Goal: Task Accomplishment & Management: Manage account settings

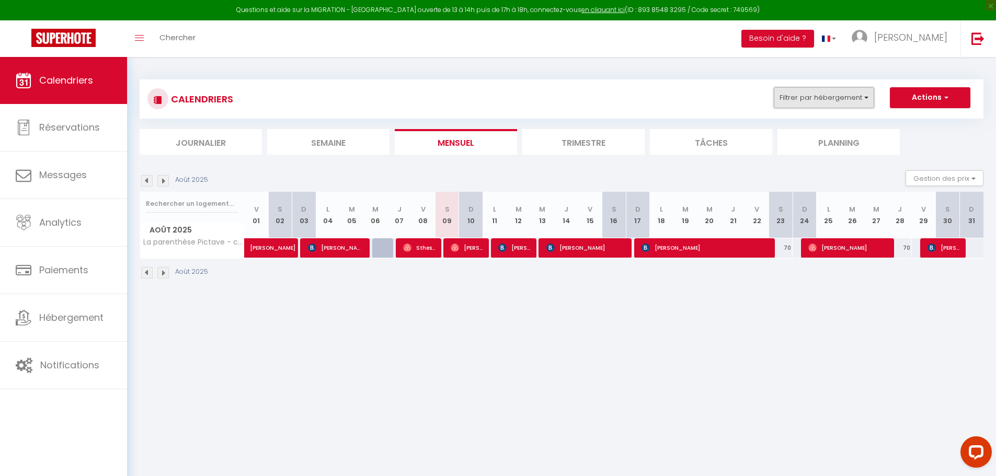
click at [831, 96] on button "Filtrer par hébergement" at bounding box center [824, 97] width 100 height 21
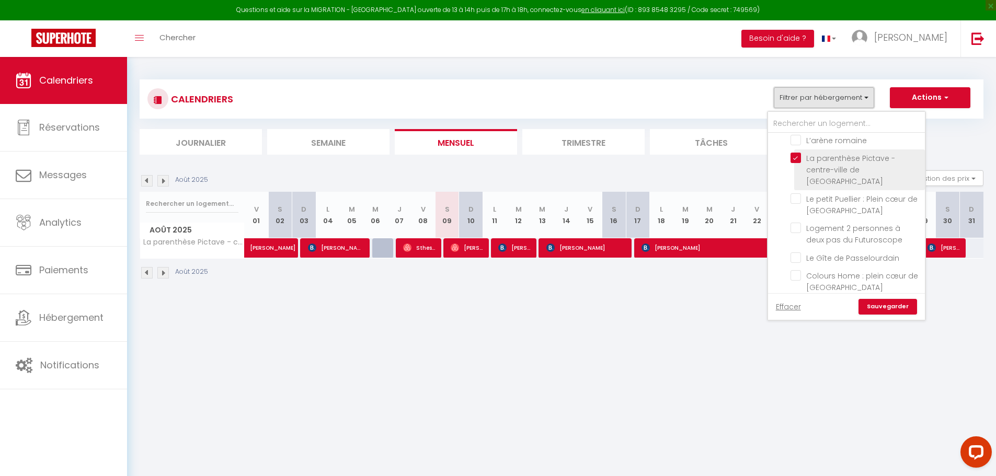
scroll to position [314, 0]
click at [795, 170] on input "La parenthèse Pictave - centre-ville de [GEOGRAPHIC_DATA]" at bounding box center [855, 175] width 131 height 10
checkbox input "false"
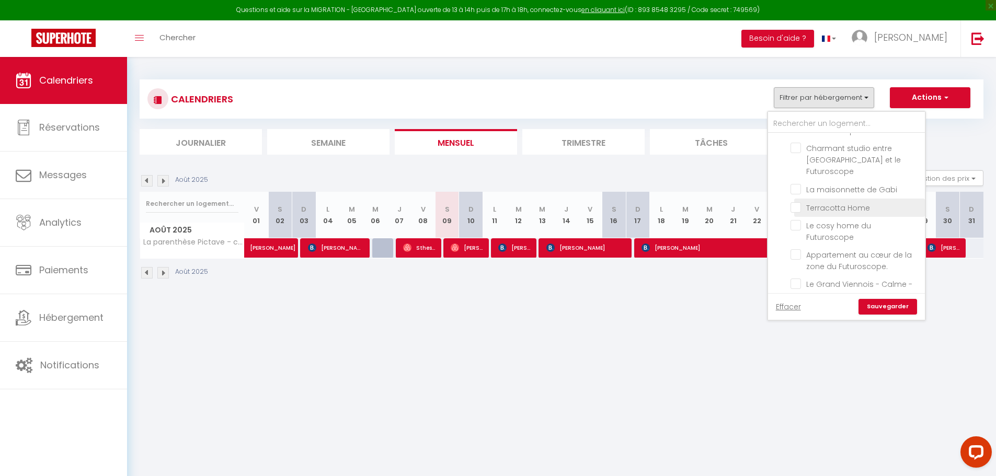
scroll to position [157, 0]
click at [795, 221] on input "Le cosy home du Futuroscope" at bounding box center [855, 226] width 131 height 10
checkbox input "true"
checkbox input "false"
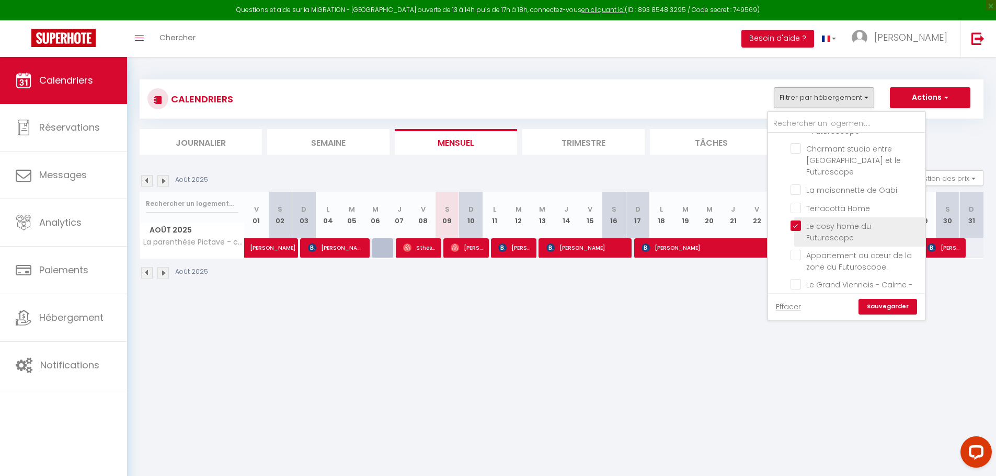
checkbox input "false"
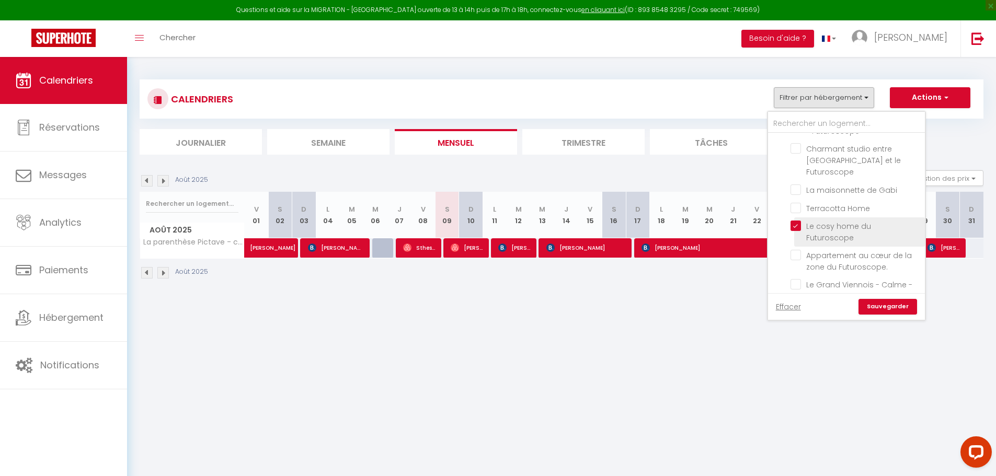
checkbox input "false"
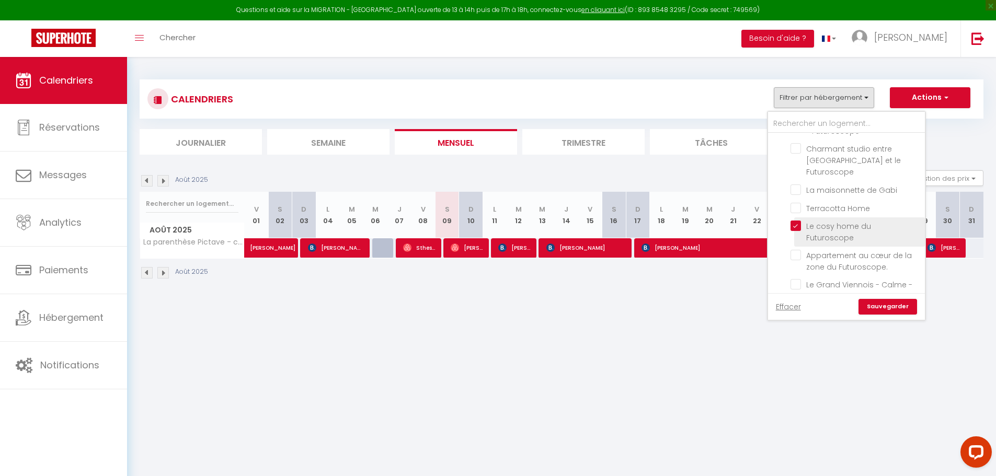
checkbox input "false"
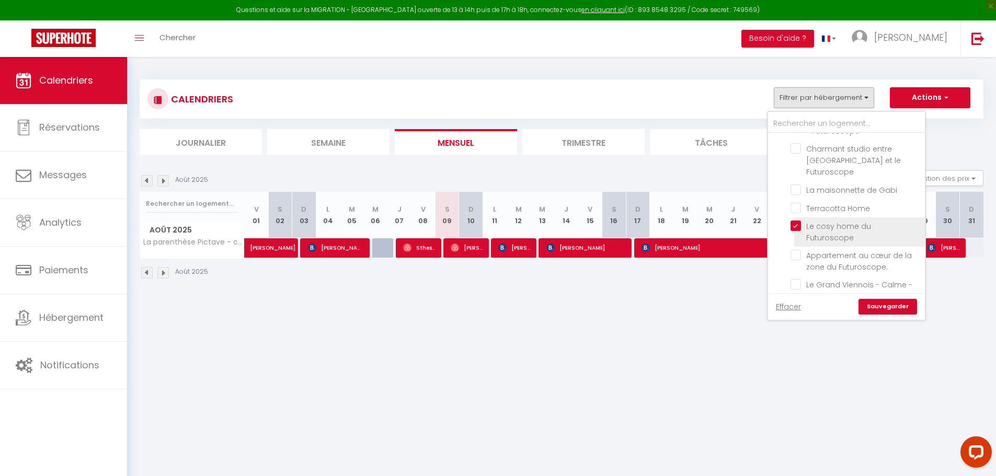
checkbox input "false"
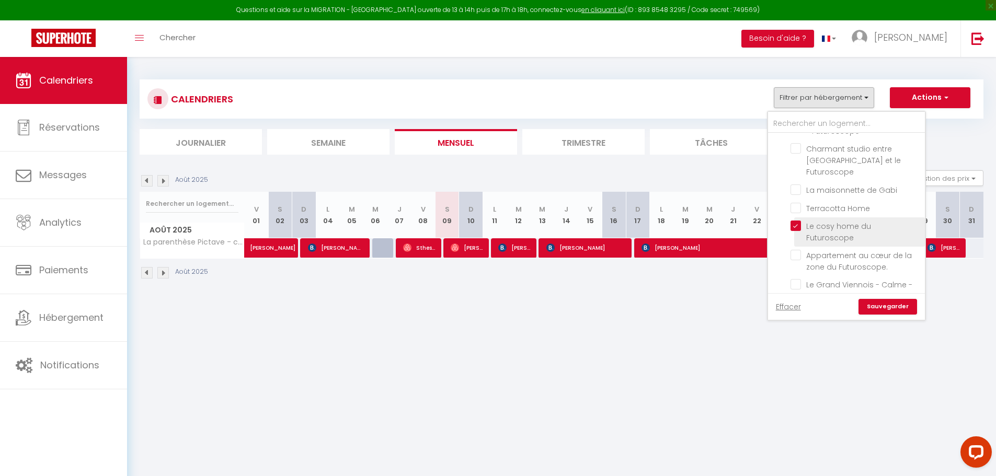
checkbox input "false"
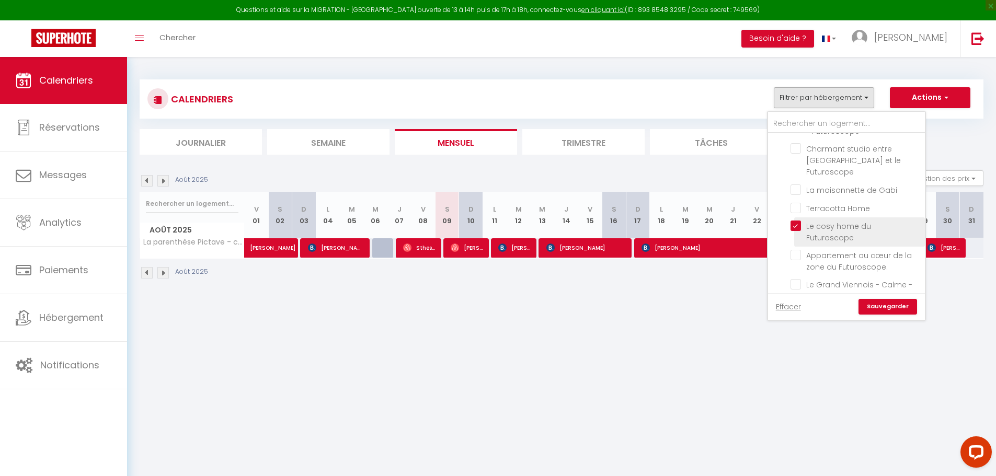
checkbox input "false"
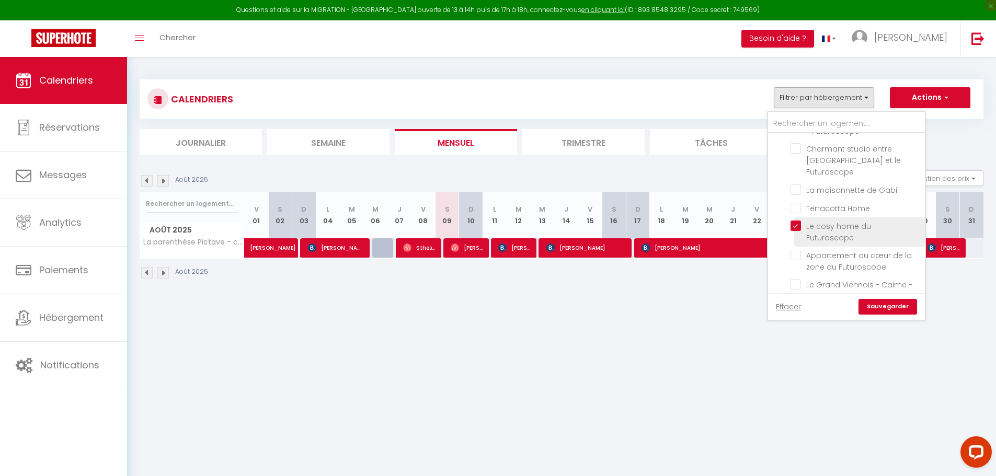
checkbox input "false"
click at [872, 310] on link "Sauvegarder" at bounding box center [887, 307] width 59 height 16
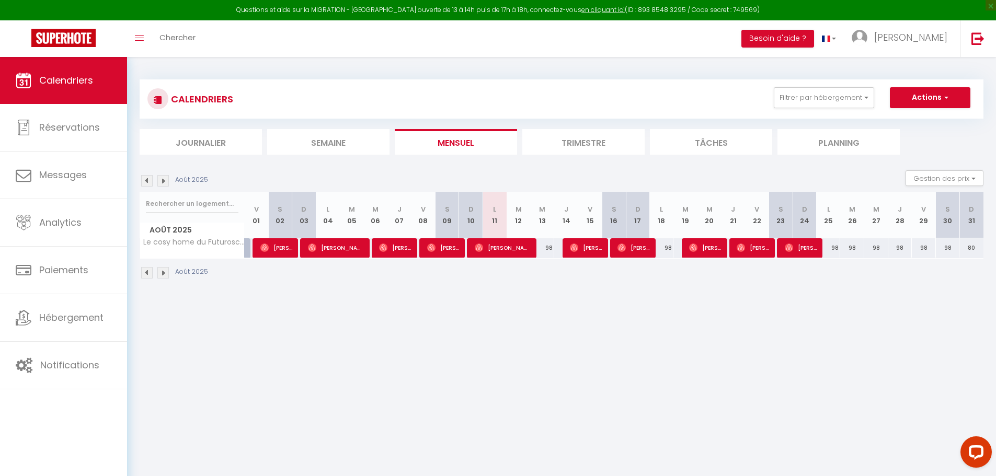
click at [162, 181] on img at bounding box center [162, 180] width 11 height 11
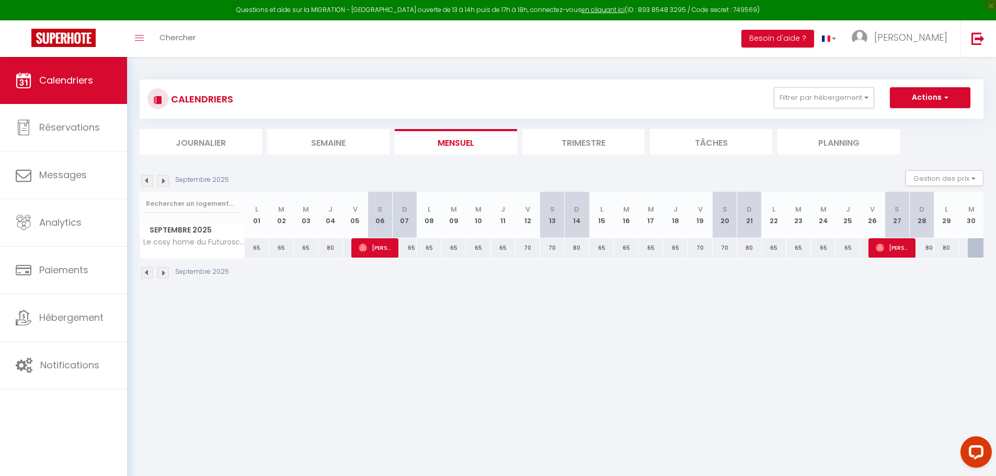
click at [143, 181] on img at bounding box center [146, 180] width 11 height 11
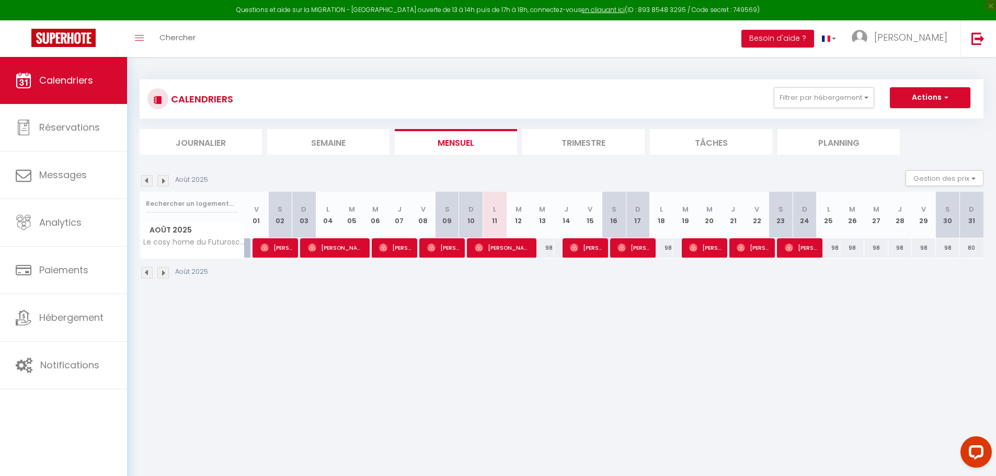
click at [834, 250] on div "98" at bounding box center [828, 247] width 24 height 19
type input "98"
type input "Lun 25 Août 2025"
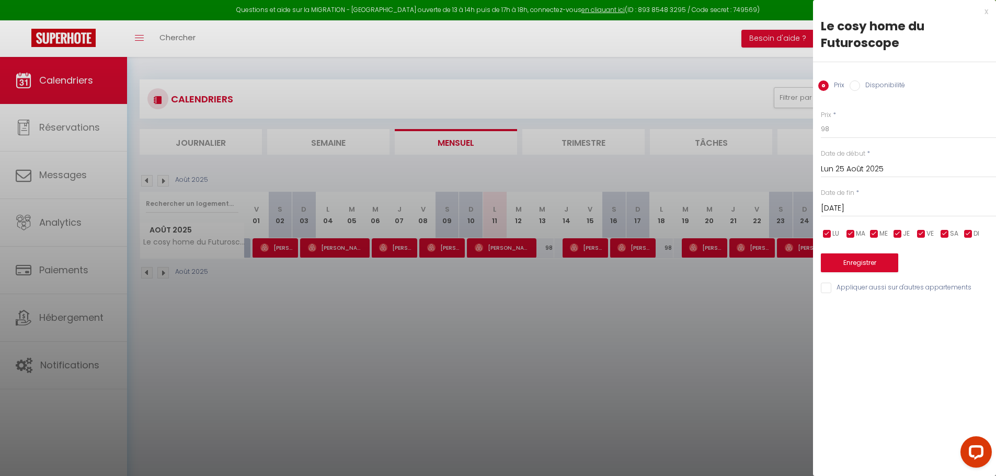
click at [895, 217] on div "[DATE] < [DATE] > Dim Lun Mar Mer Jeu Ven Sam 1 2 3 4 5 6 7 8 9 10 11 12 13 14 …" at bounding box center [908, 207] width 175 height 19
click at [888, 217] on div "Prix * 98 Statut * Disponible Indisponible Date de début * [DATE] < [DATE] > Di…" at bounding box center [904, 196] width 183 height 198
click at [890, 214] on input "[DATE]" at bounding box center [908, 209] width 175 height 14
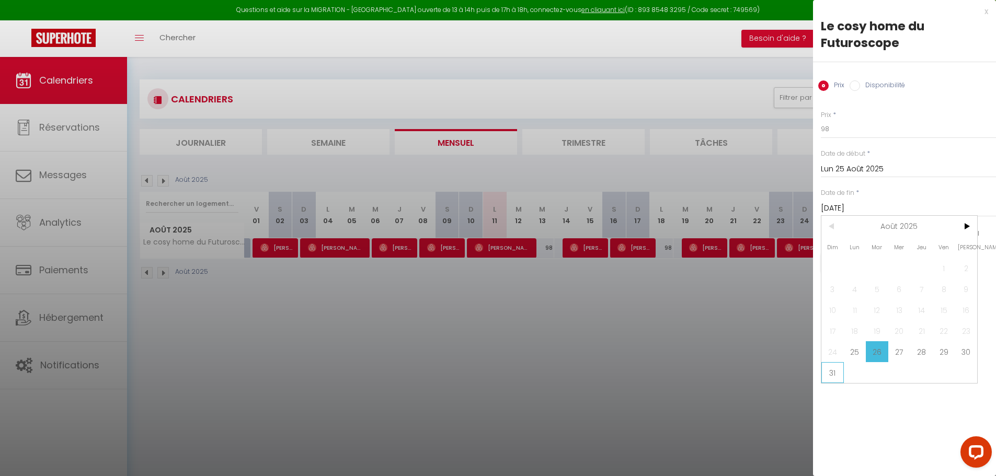
click at [824, 374] on span "31" at bounding box center [832, 372] width 22 height 21
type input "Dim 31 Août 2025"
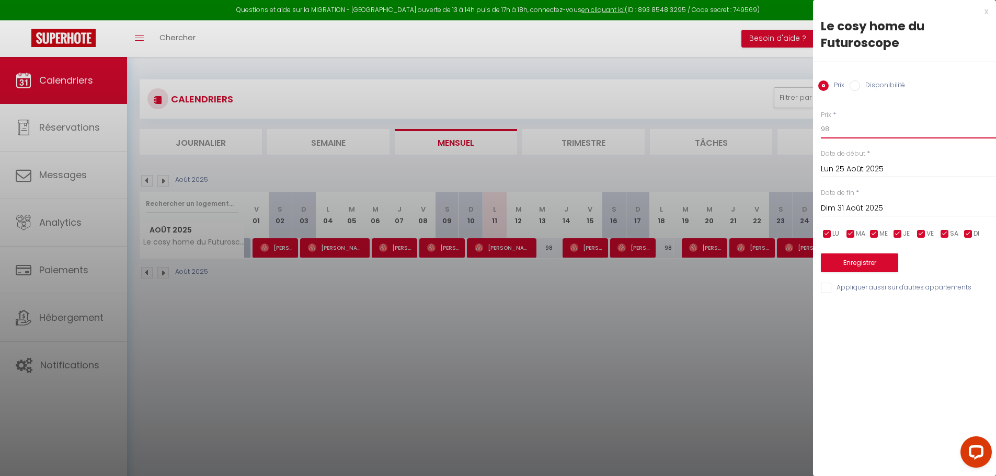
drag, startPoint x: 839, startPoint y: 128, endPoint x: 797, endPoint y: 130, distance: 42.4
click at [818, 131] on div "Prix * 98 Statut * Disponible Indisponible Date de début * [DATE] < [DATE] > Di…" at bounding box center [904, 196] width 183 height 198
type input "75"
click at [854, 258] on button "Enregistrer" at bounding box center [859, 263] width 77 height 19
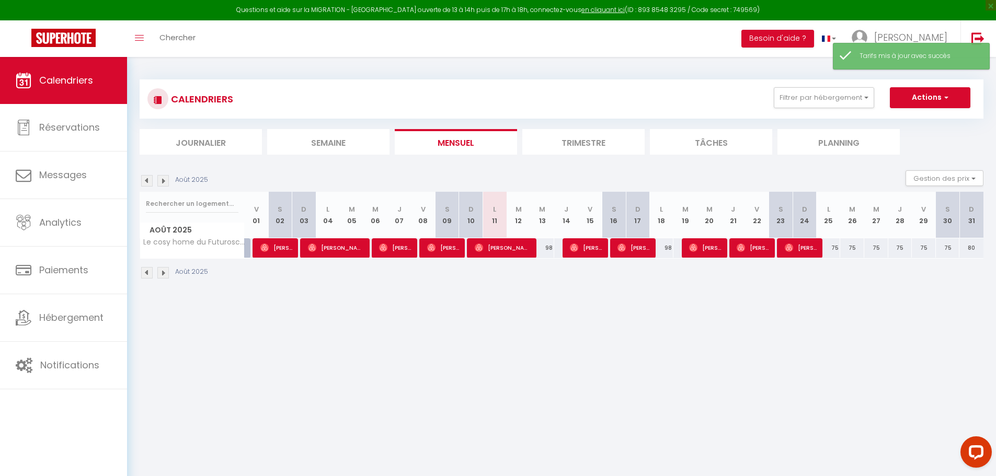
click at [168, 180] on img at bounding box center [162, 180] width 11 height 11
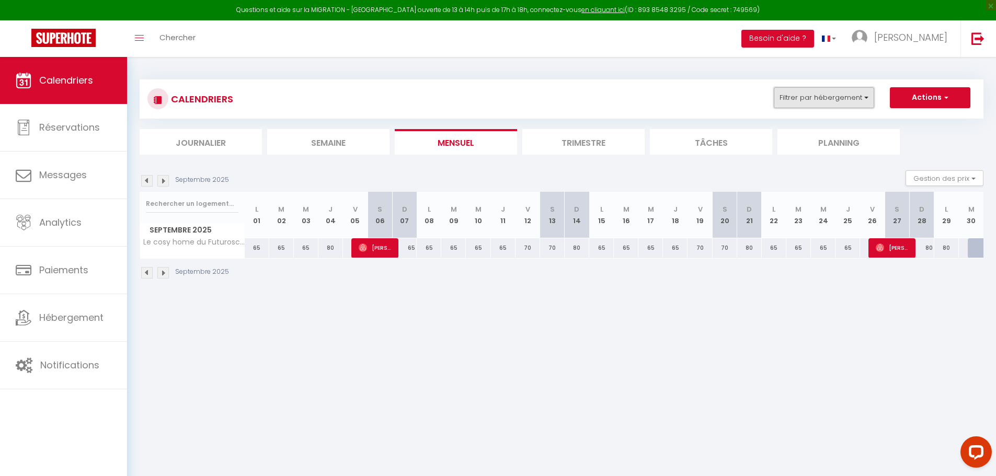
click at [808, 95] on button "Filtrer par hébergement" at bounding box center [824, 97] width 100 height 21
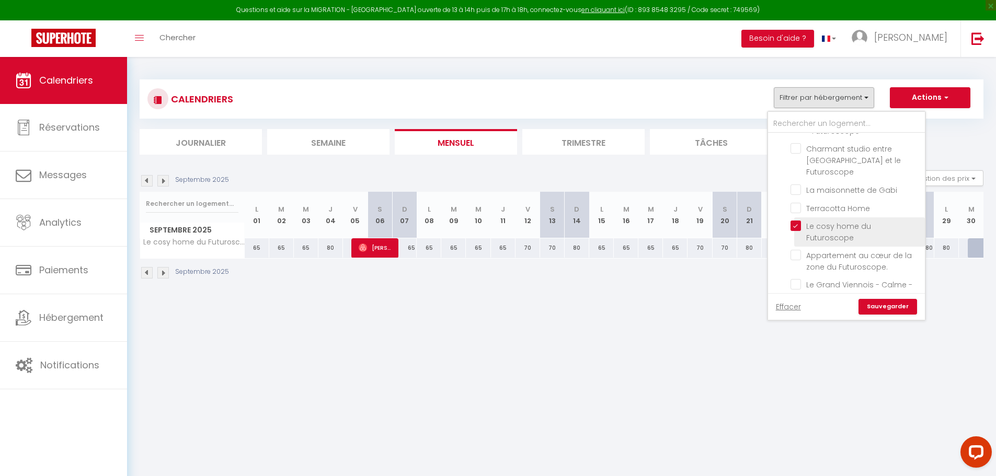
click at [793, 221] on input "Le cosy home du Futuroscope" at bounding box center [855, 226] width 131 height 10
checkbox input "false"
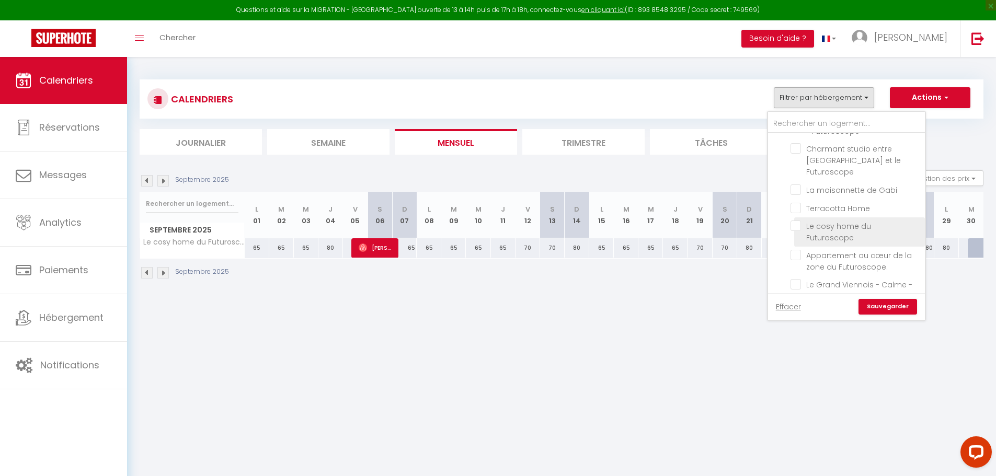
checkbox input "false"
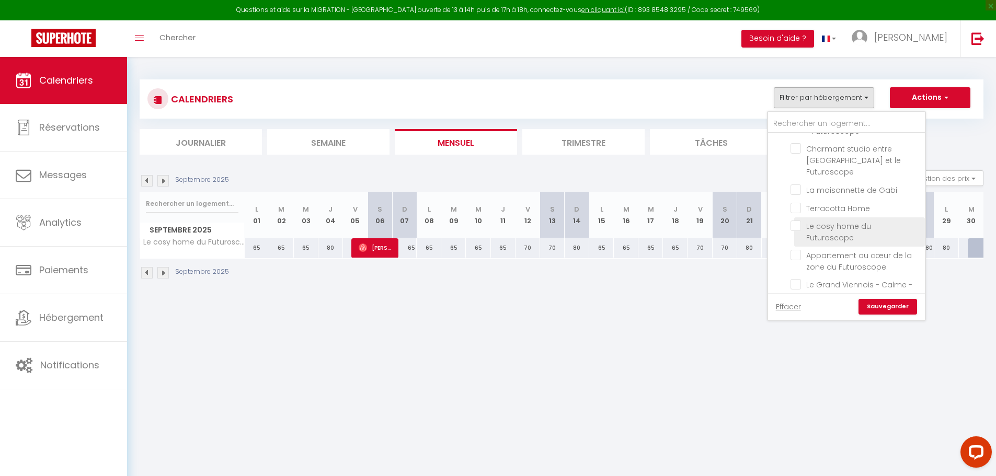
checkbox input "false"
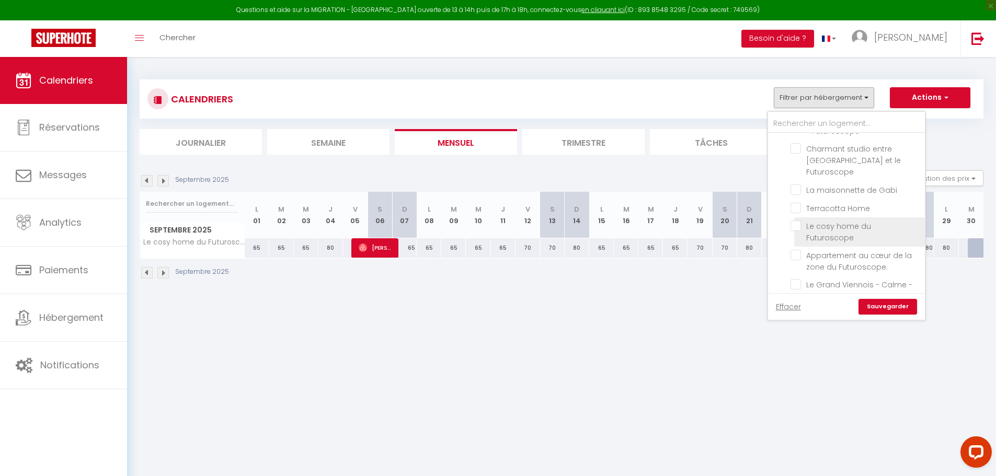
checkbox input "false"
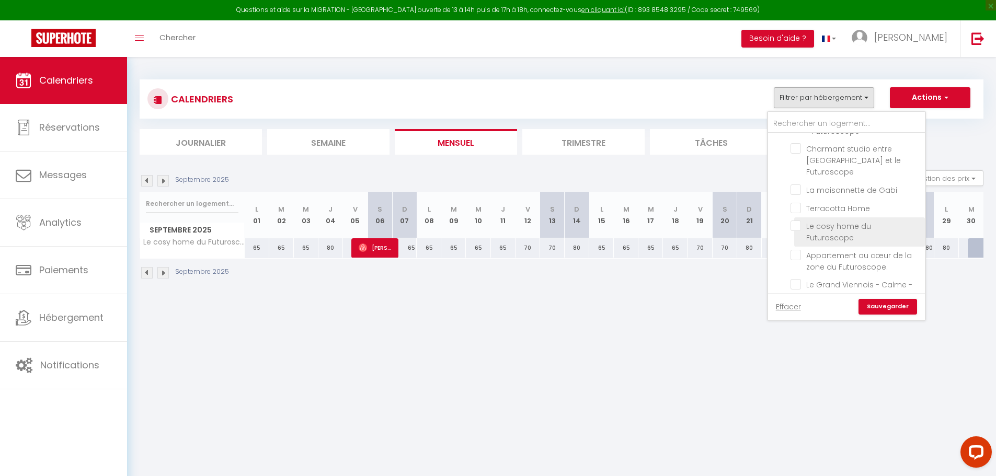
checkbox input "false"
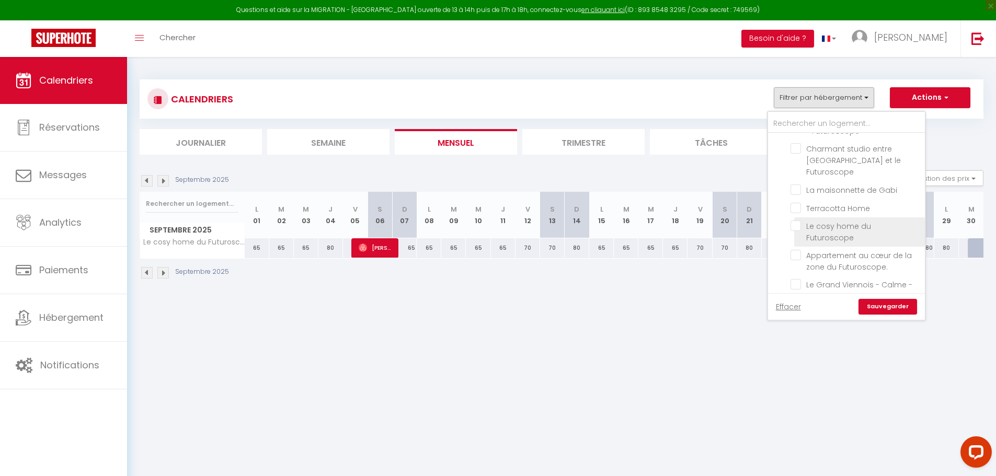
checkbox input "false"
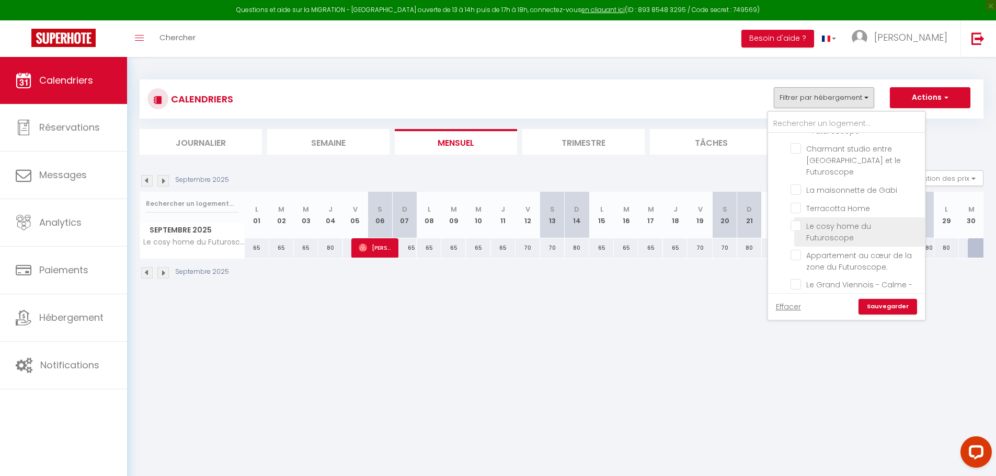
checkbox input "false"
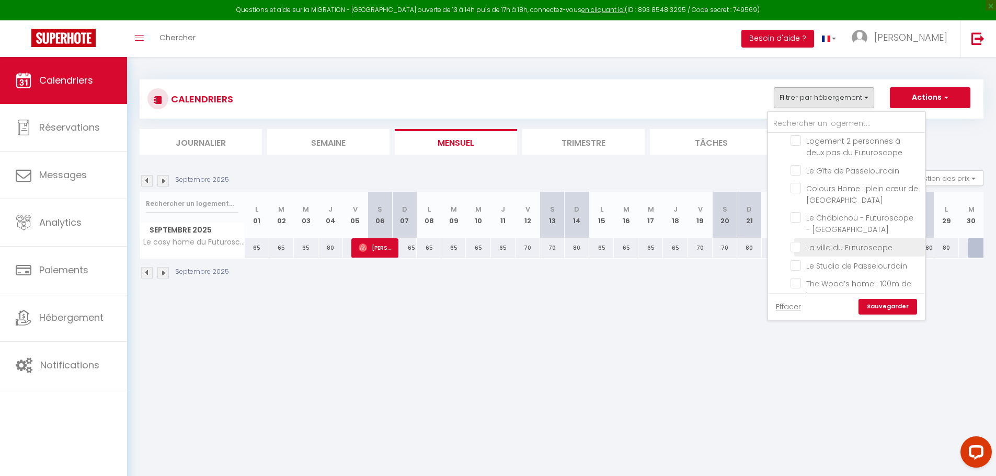
scroll to position [418, 0]
click at [799, 242] on input "La villa du Futuroscope" at bounding box center [855, 247] width 131 height 10
checkbox input "true"
checkbox input "false"
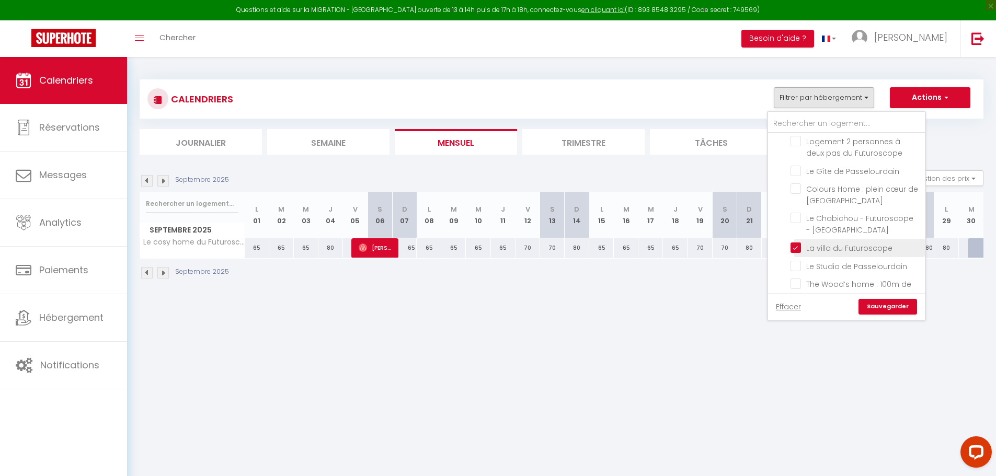
checkbox input "false"
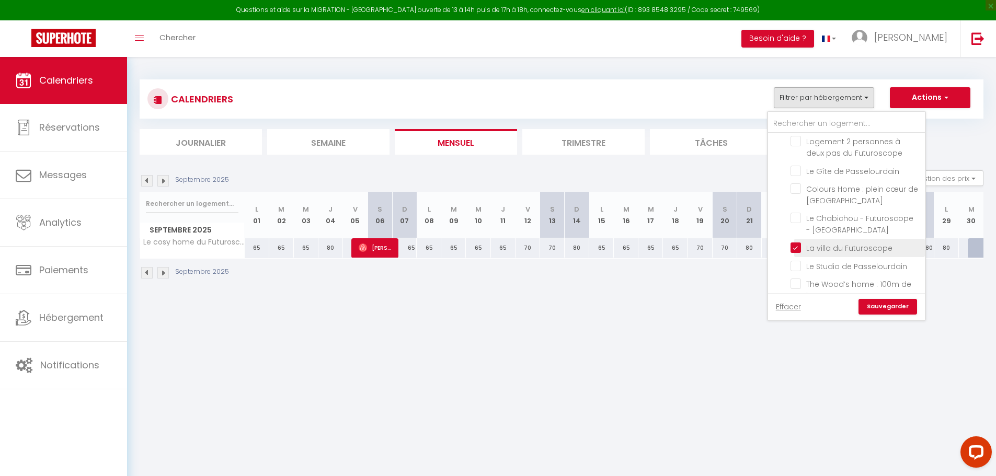
checkbox input "false"
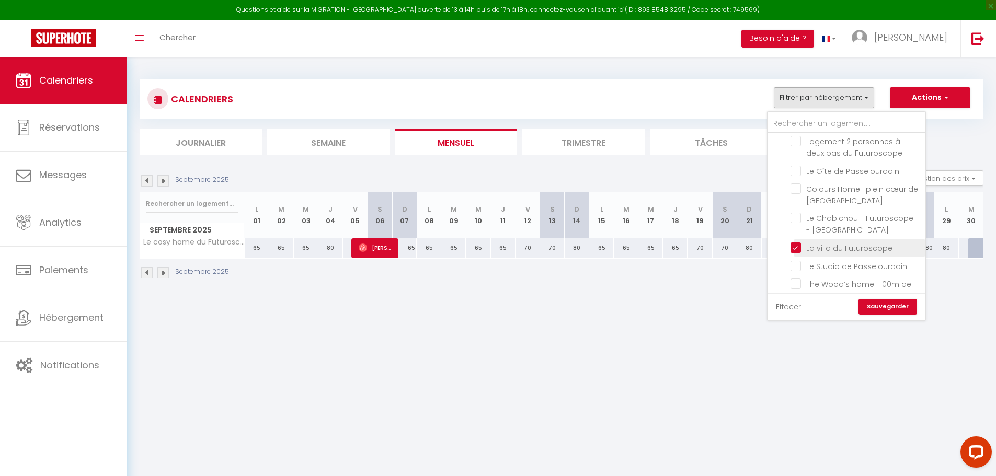
checkbox input "false"
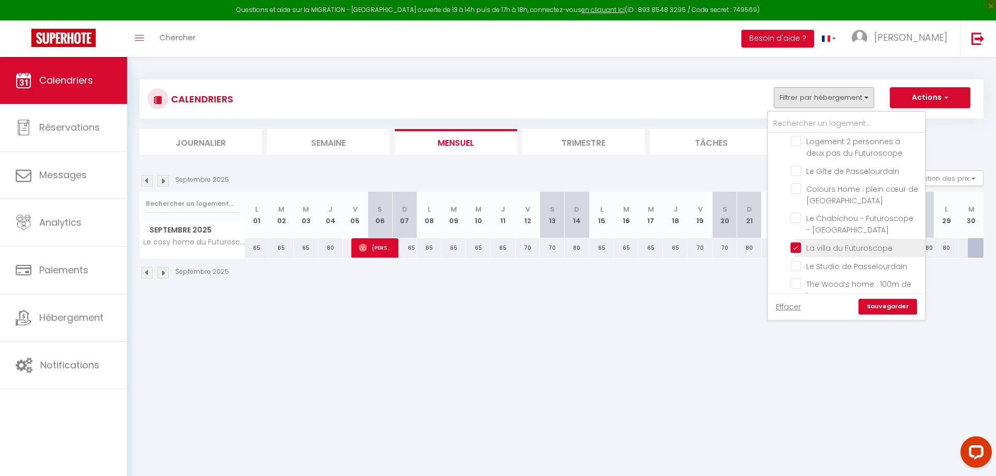
checkbox input "false"
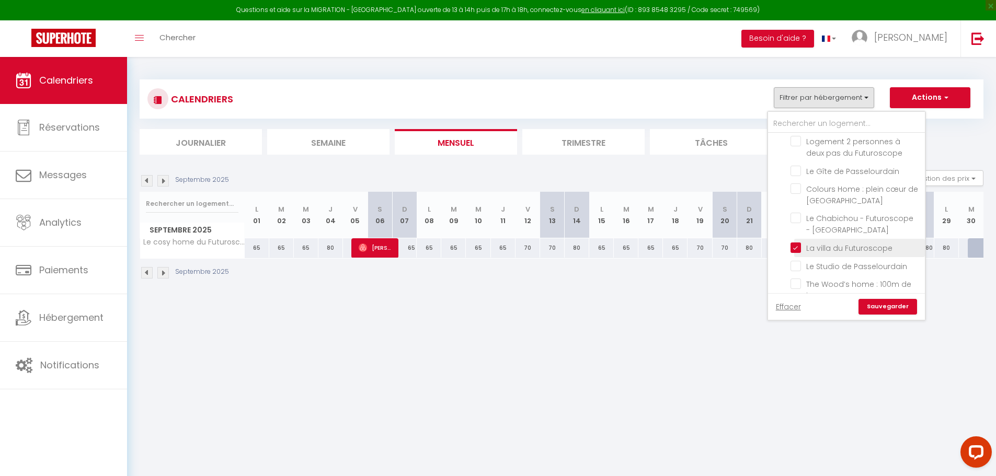
checkbox input "false"
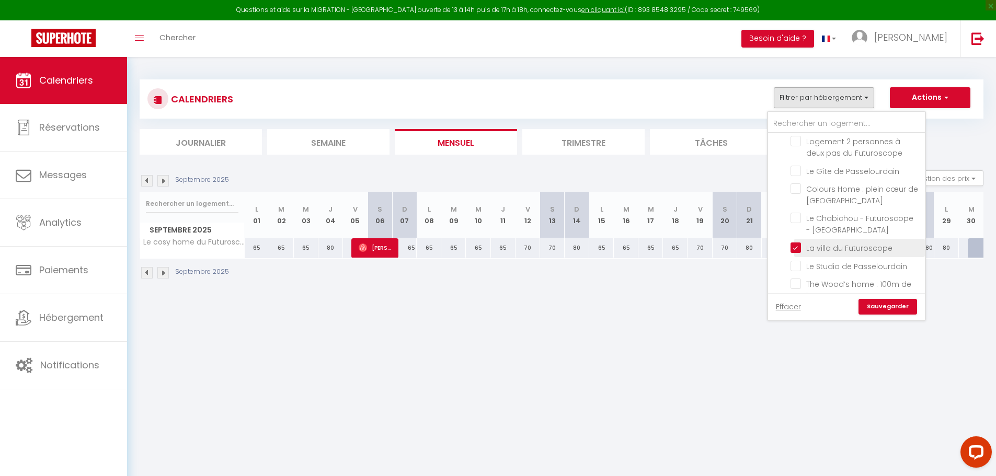
checkbox input "false"
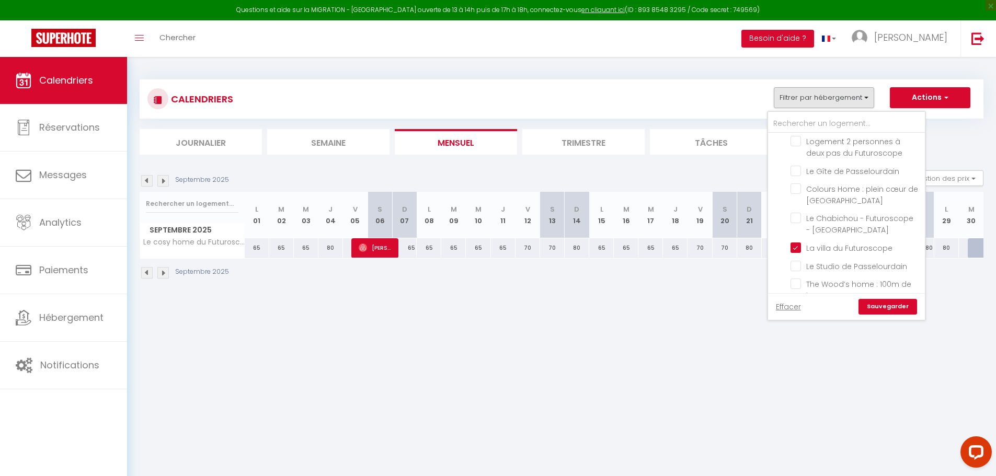
click at [878, 300] on link "Sauvegarder" at bounding box center [887, 307] width 59 height 16
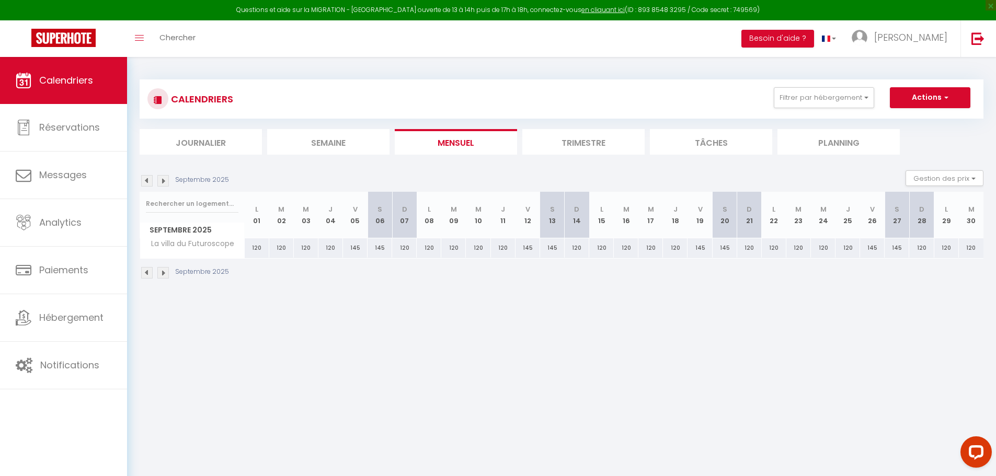
click at [353, 252] on div "145" at bounding box center [355, 247] width 25 height 19
type input "145"
type input "Ven 05 Septembre 2025"
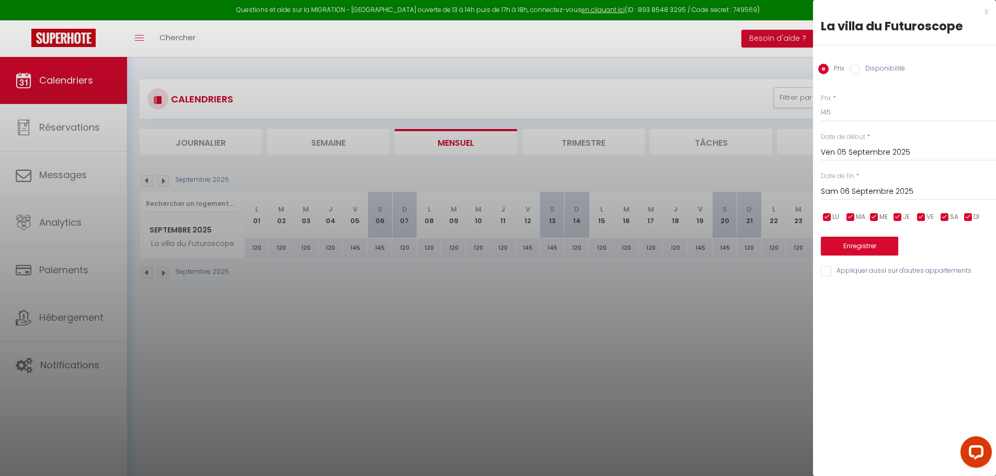
click at [954, 192] on input "Sam 06 Septembre 2025" at bounding box center [908, 192] width 175 height 14
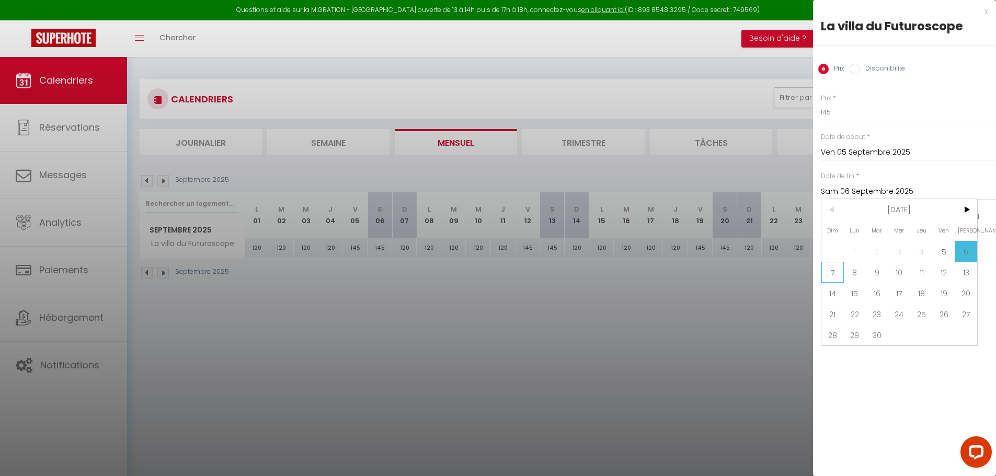
click at [836, 271] on span "7" at bounding box center [832, 272] width 22 height 21
type input "Dim 07 Septembre 2025"
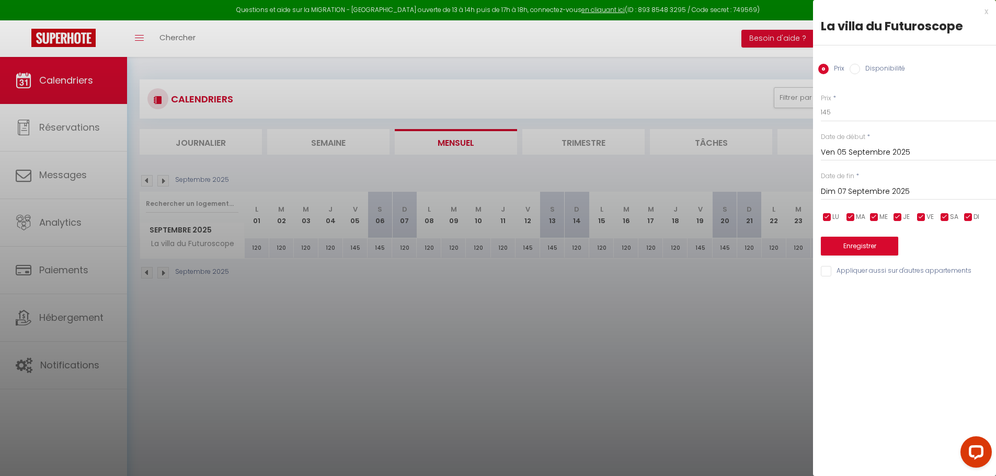
drag, startPoint x: 850, startPoint y: 101, endPoint x: 813, endPoint y: 111, distance: 39.1
click at [813, 111] on div "Prix * 145 Statut * Disponible Indisponible Date de début * [DATE] < [DATE] > D…" at bounding box center [904, 179] width 183 height 198
drag, startPoint x: 860, startPoint y: 107, endPoint x: 771, endPoint y: 114, distance: 89.6
click at [771, 114] on body "Questions et aide sur la MIGRATION - [GEOGRAPHIC_DATA] ouverte de 13 à 14h puis…" at bounding box center [498, 295] width 996 height 476
type input "135"
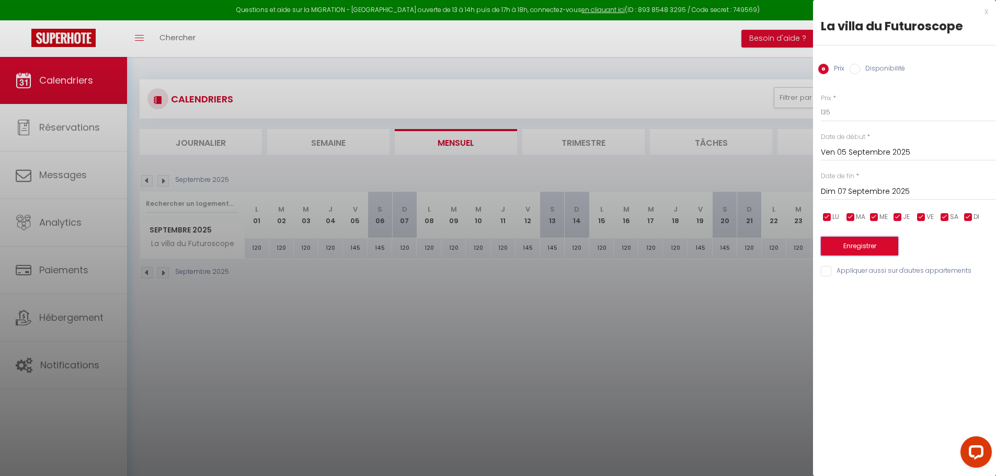
click at [882, 249] on button "Enregistrer" at bounding box center [859, 246] width 77 height 19
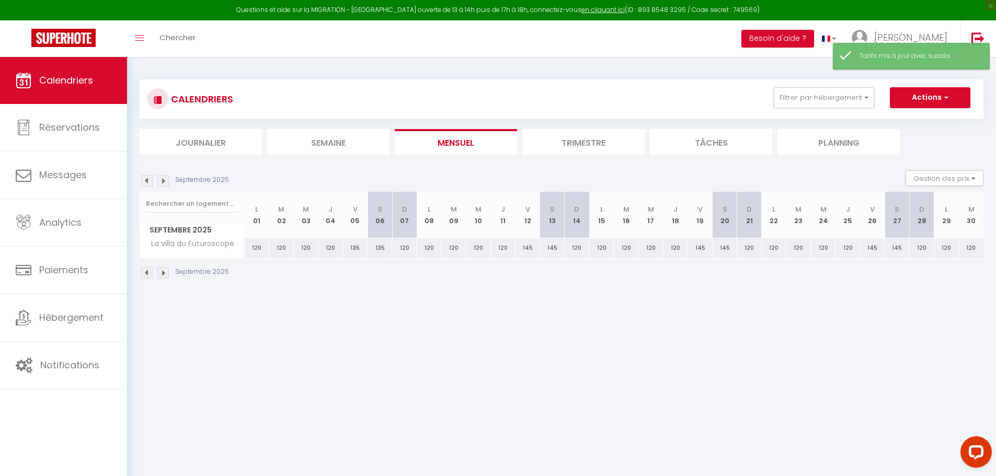
click at [523, 254] on div "145" at bounding box center [527, 247] width 25 height 19
type input "145"
type input "Ven 12 Septembre 2025"
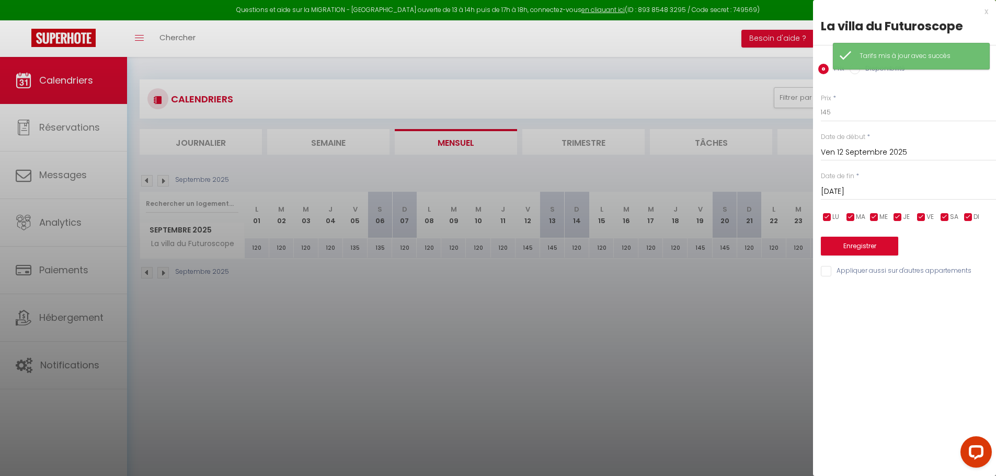
click at [910, 180] on div "Date de fin * [DATE] < [DATE] > Dim Lun Mar Mer Jeu Ven Sam 1 2 3 4 5 6 7 8 9 1…" at bounding box center [908, 185] width 175 height 29
click at [911, 189] on input "[DATE]" at bounding box center [908, 192] width 175 height 14
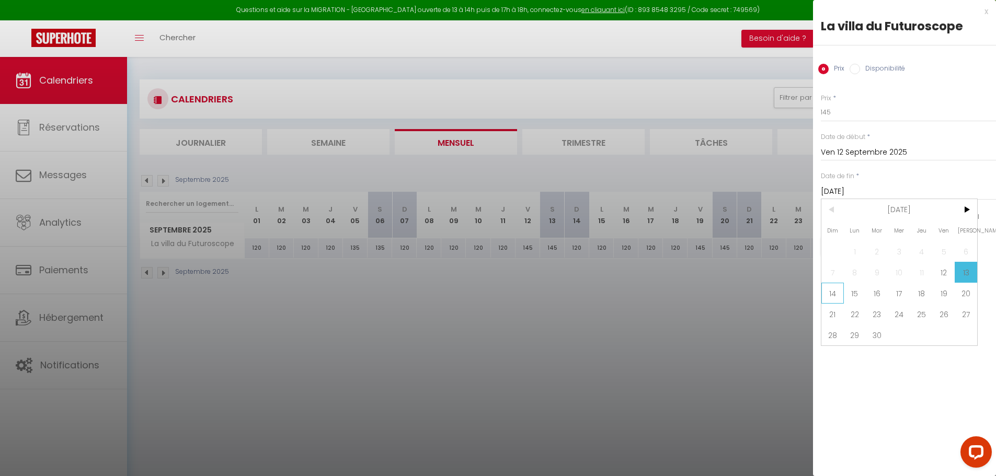
click at [837, 295] on span "14" at bounding box center [832, 293] width 22 height 21
type input "Dim 14 Septembre 2025"
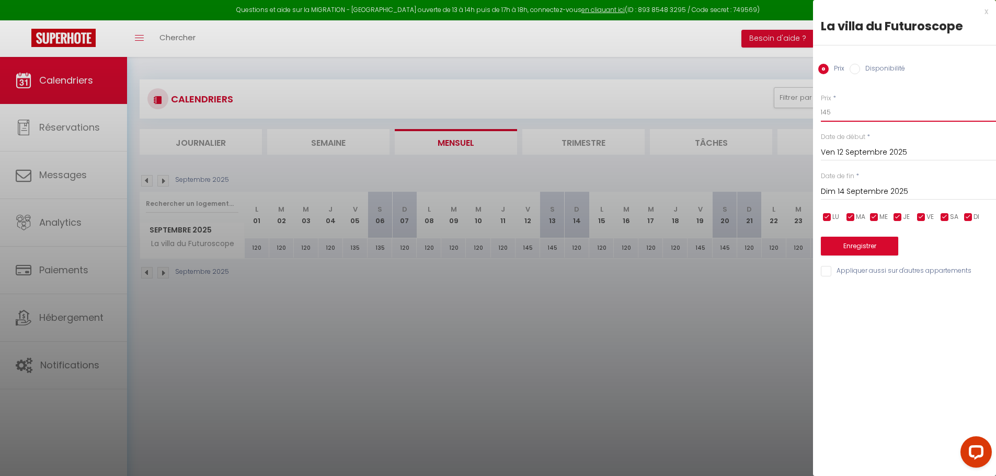
drag, startPoint x: 862, startPoint y: 113, endPoint x: 786, endPoint y: 99, distance: 77.6
click at [792, 100] on body "Questions et aide sur la MIGRATION - [GEOGRAPHIC_DATA] ouverte de 13 à 14h puis…" at bounding box center [498, 295] width 996 height 476
type input "135"
click at [875, 254] on button "Enregistrer" at bounding box center [859, 246] width 77 height 19
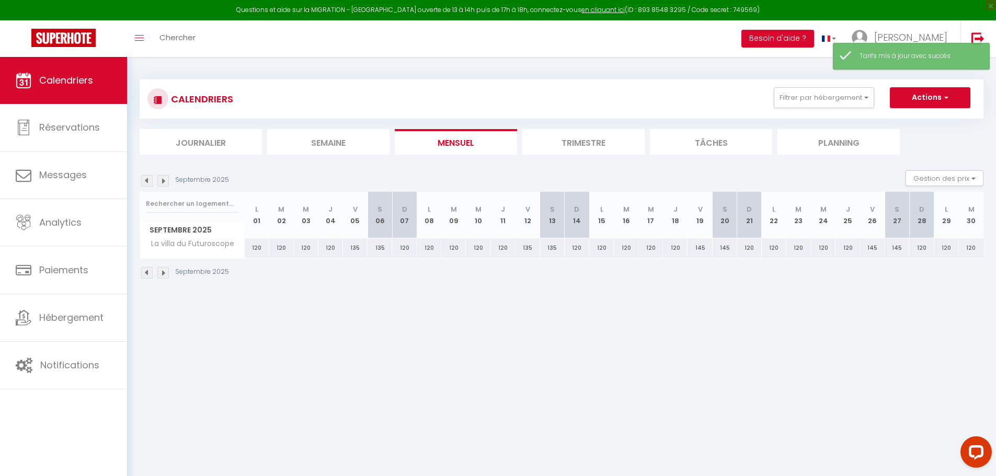
click at [707, 249] on div "145" at bounding box center [699, 247] width 25 height 19
type input "145"
type input "Ven 19 Septembre 2025"
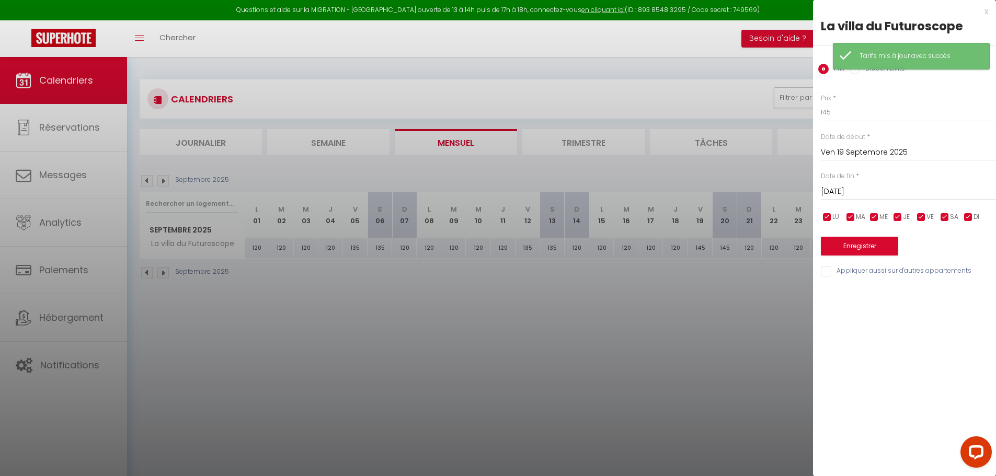
click at [895, 191] on input "[DATE]" at bounding box center [908, 192] width 175 height 14
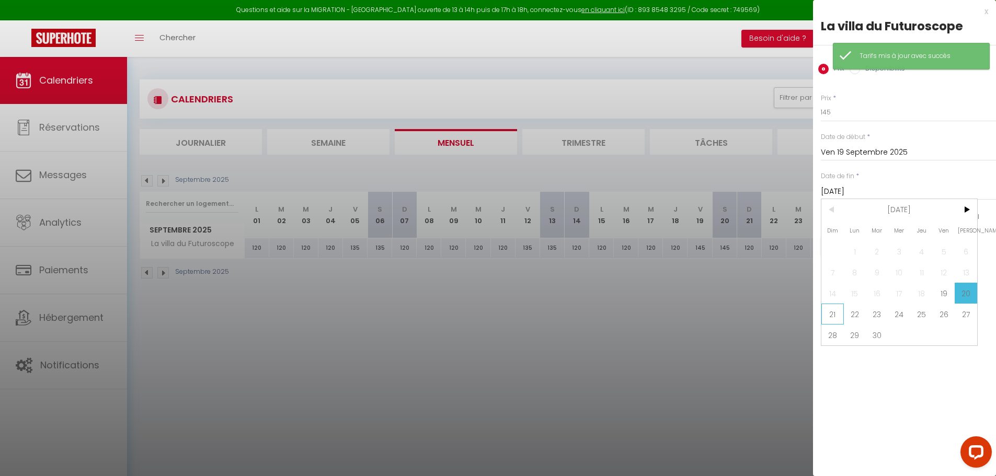
click at [829, 317] on span "21" at bounding box center [832, 314] width 22 height 21
type input "Dim 21 Septembre 2025"
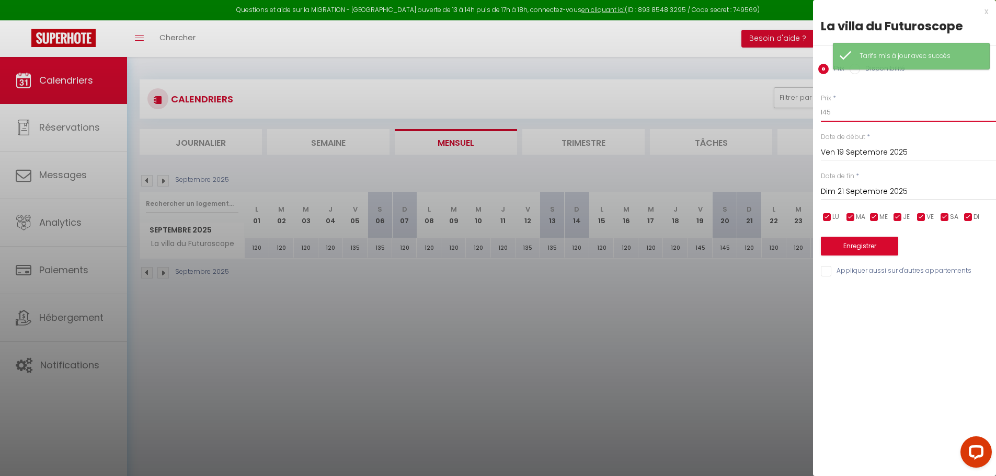
drag, startPoint x: 853, startPoint y: 111, endPoint x: 787, endPoint y: 102, distance: 67.0
click at [792, 103] on body "Questions et aide sur la MIGRATION - [GEOGRAPHIC_DATA] ouverte de 13 à 14h puis…" at bounding box center [498, 295] width 996 height 476
type input "135"
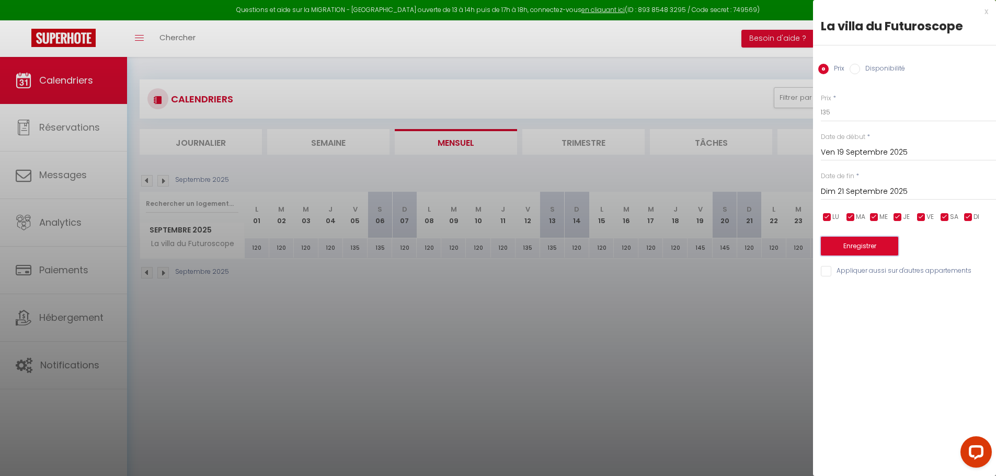
click at [876, 253] on button "Enregistrer" at bounding box center [859, 246] width 77 height 19
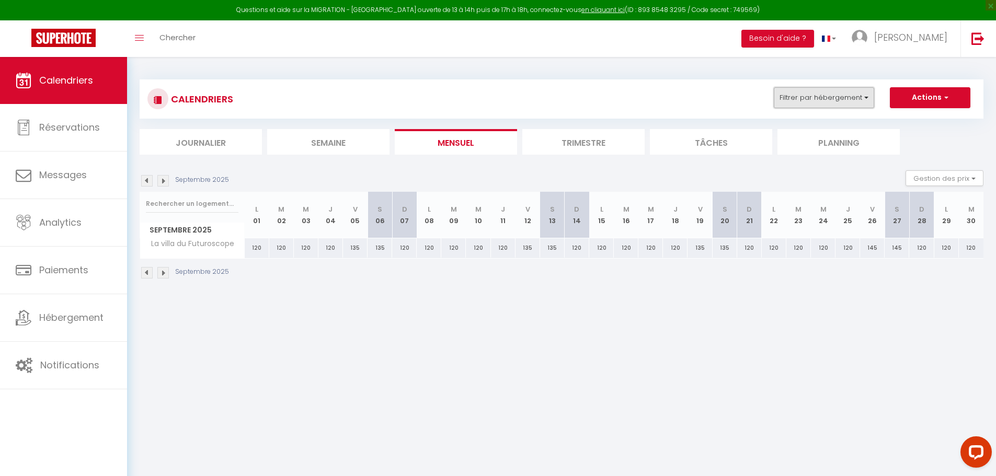
click at [818, 104] on button "Filtrer par hébergement" at bounding box center [824, 97] width 100 height 21
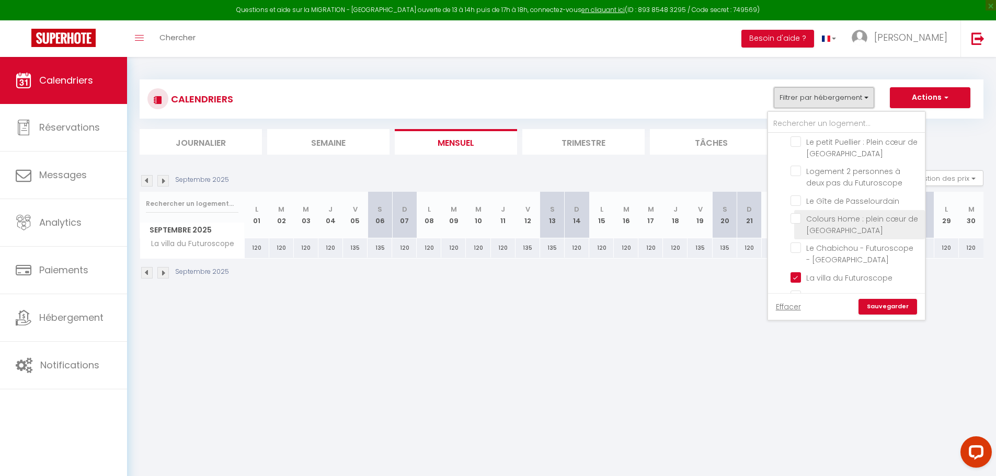
scroll to position [366, 0]
click at [795, 294] on input "La villa du Futuroscope" at bounding box center [855, 299] width 131 height 10
checkbox input "false"
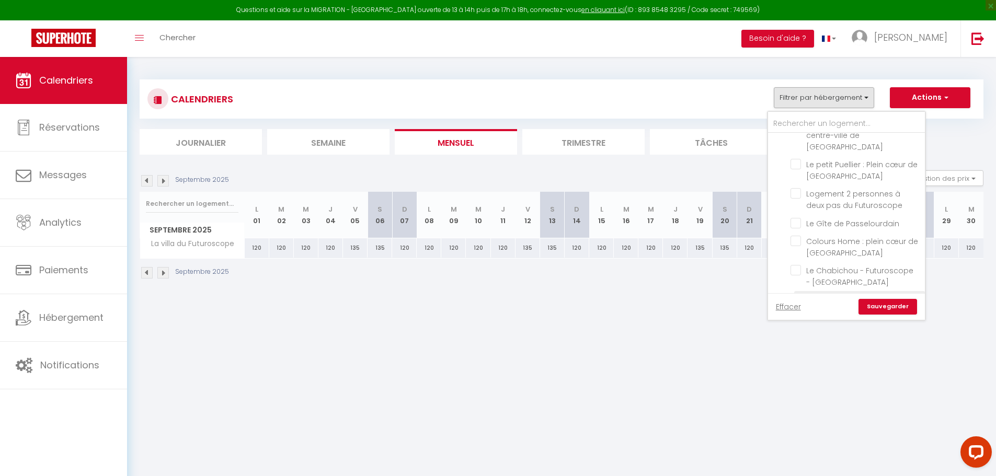
checkbox input "false"
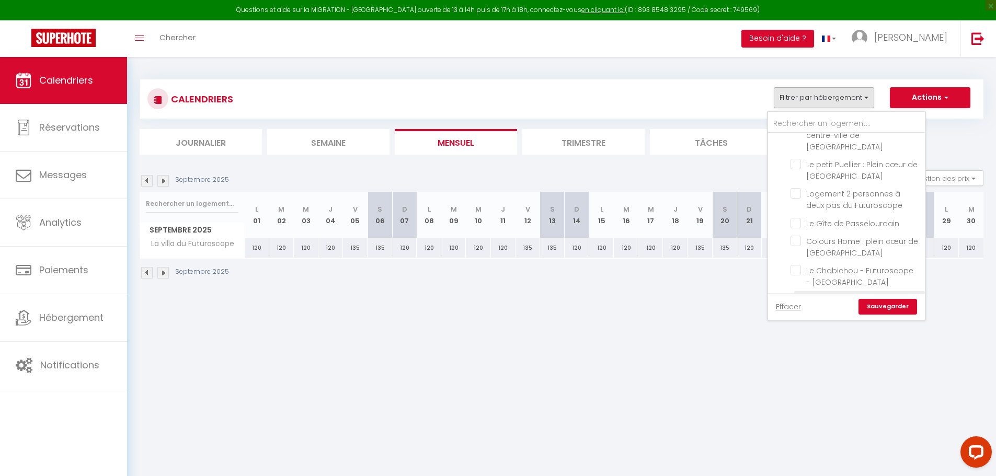
checkbox input "false"
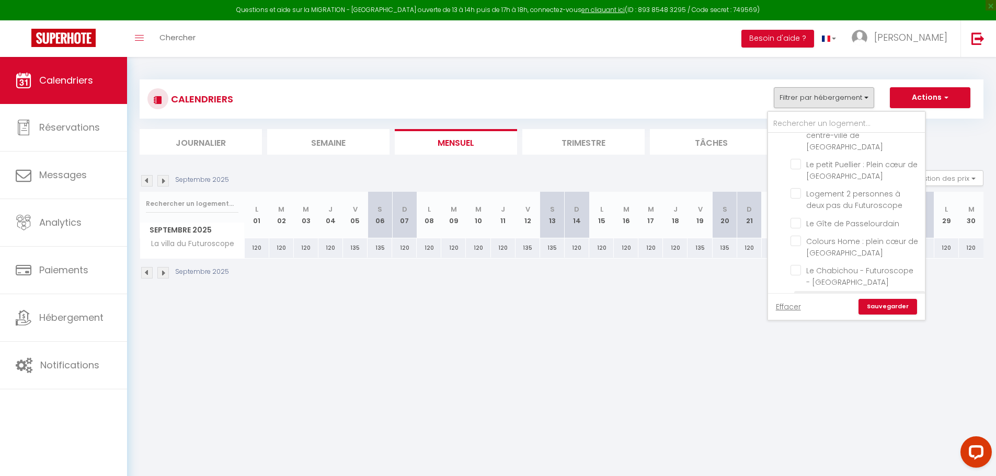
checkbox input "false"
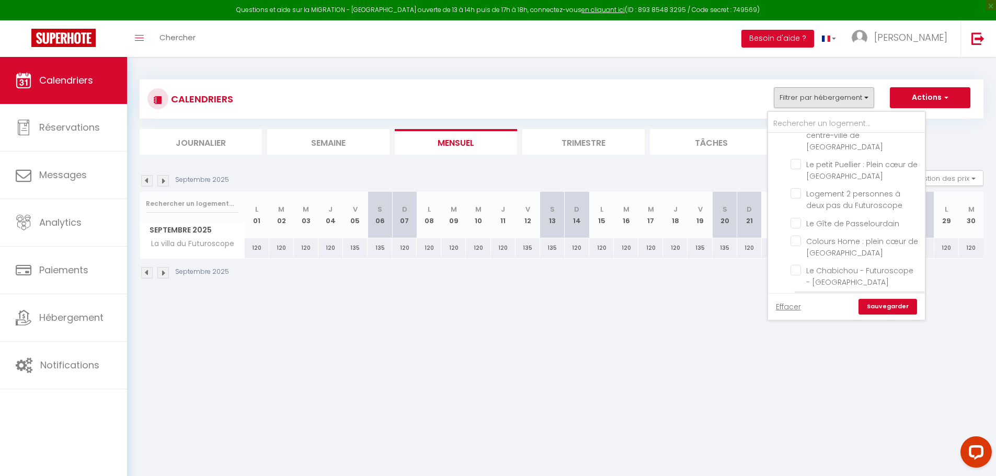
checkbox input "false"
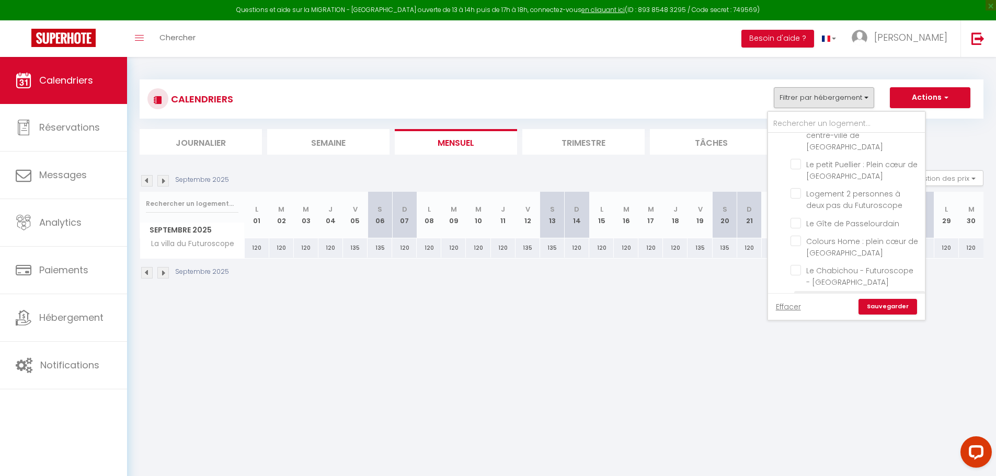
checkbox input "false"
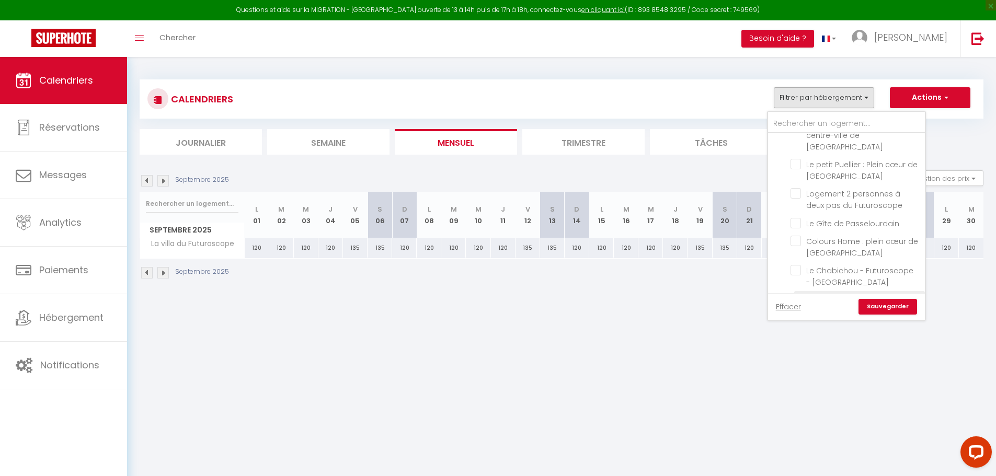
checkbox input "false"
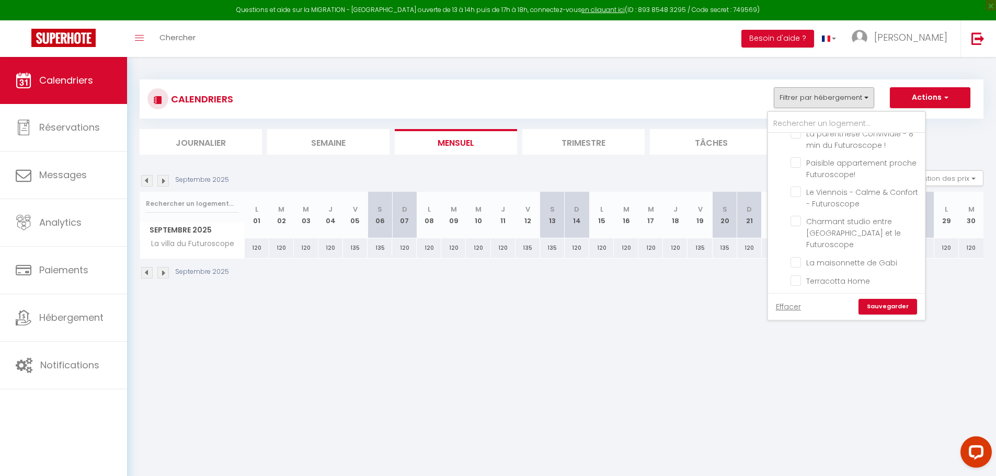
scroll to position [0, 0]
click at [678, 370] on body "Questions et aide sur la MIGRATION - [GEOGRAPHIC_DATA] ouverte de 13 à 14h puis…" at bounding box center [498, 295] width 996 height 476
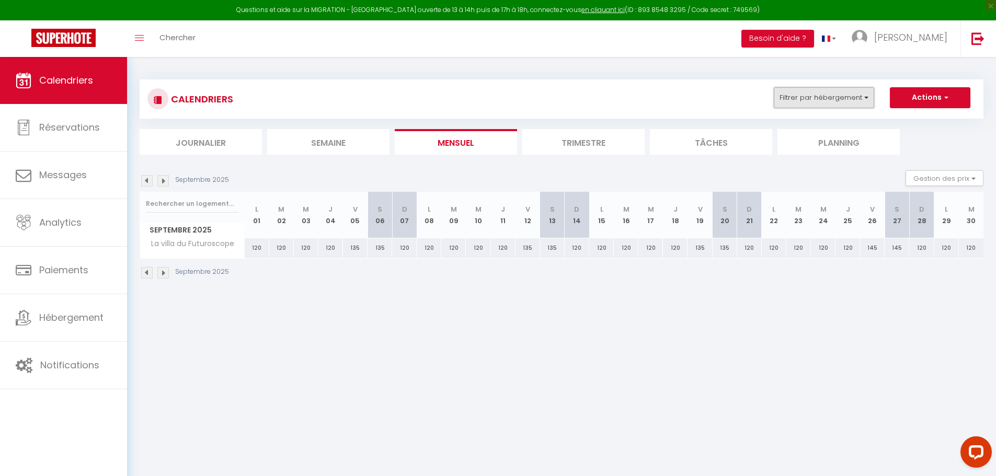
click at [814, 99] on button "Filtrer par hébergement" at bounding box center [824, 97] width 100 height 21
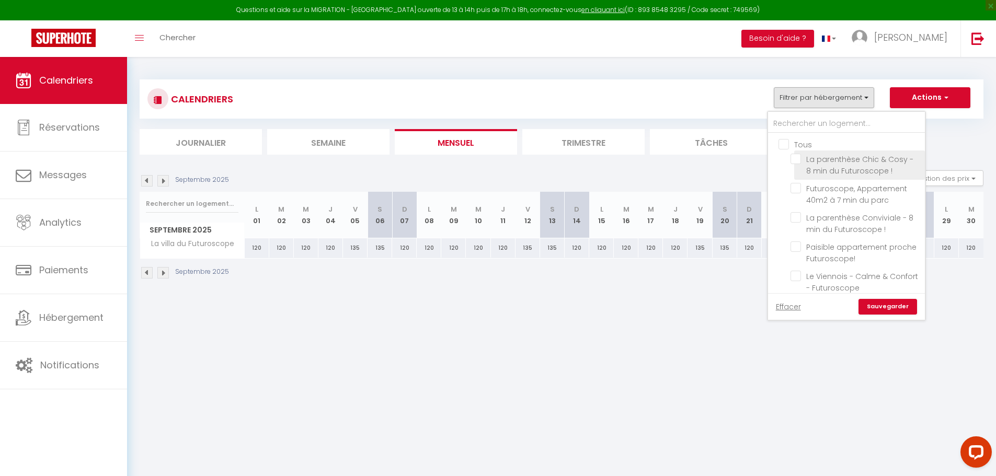
click at [835, 168] on span "La parenthèse Chic & Cosy - 8 min du Futuroscope !" at bounding box center [859, 165] width 107 height 22
click at [835, 164] on input "La parenthèse Chic & Cosy - 8 min du Futuroscope !" at bounding box center [855, 159] width 131 height 10
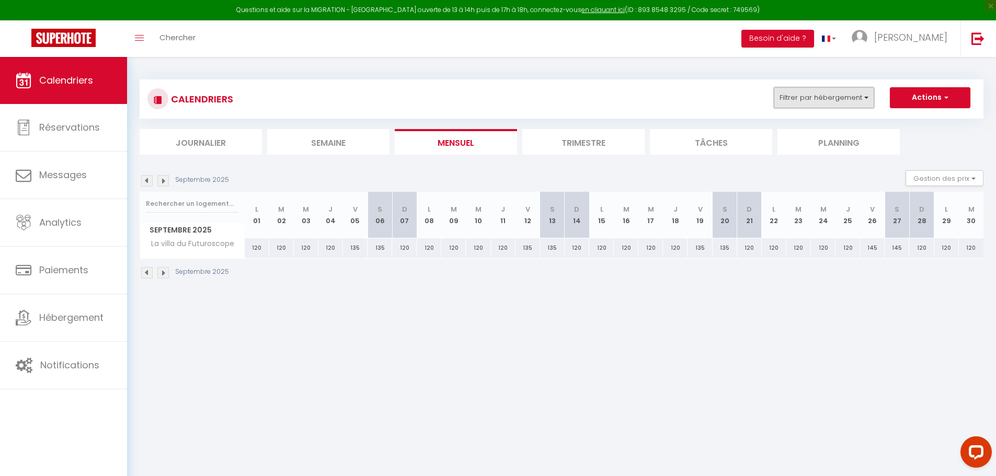
click at [810, 107] on button "Filtrer par hébergement" at bounding box center [824, 97] width 100 height 21
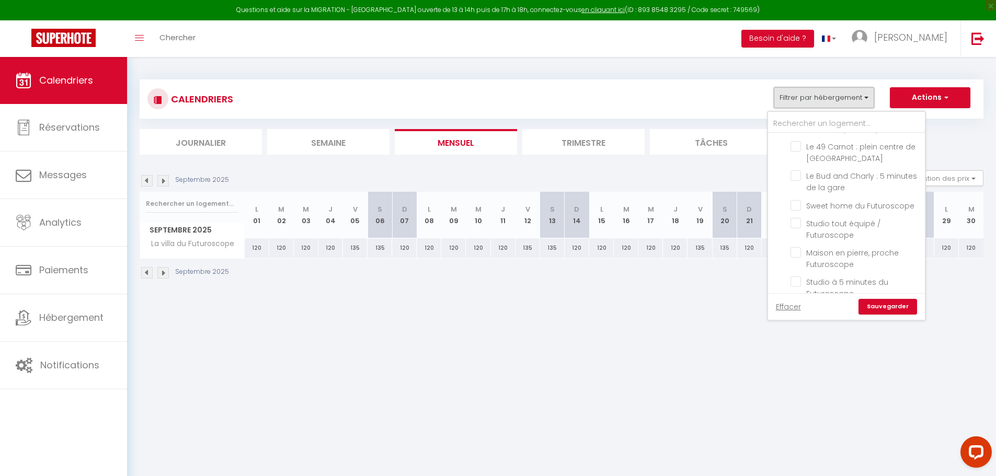
scroll to position [778, 0]
click at [884, 310] on link "Sauvegarder" at bounding box center [887, 307] width 59 height 16
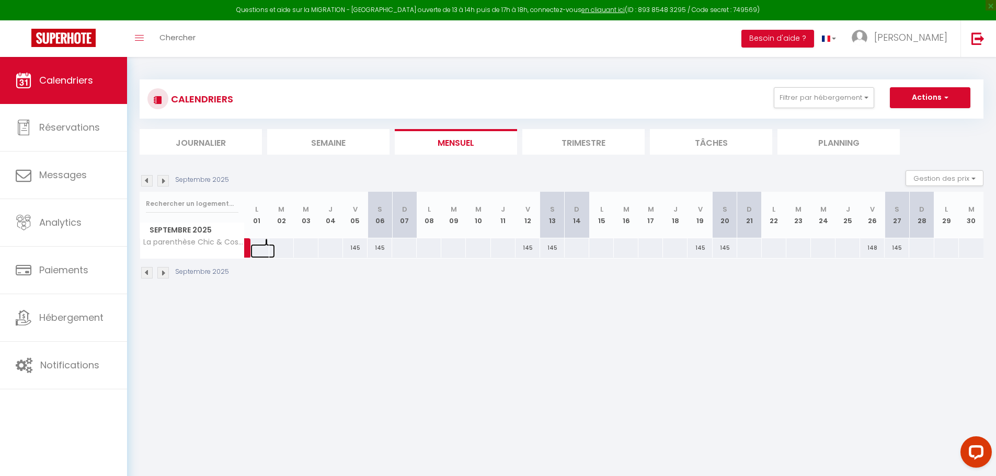
click at [259, 252] on link at bounding box center [262, 251] width 25 height 14
type input "Lun 01 Septembre 2025"
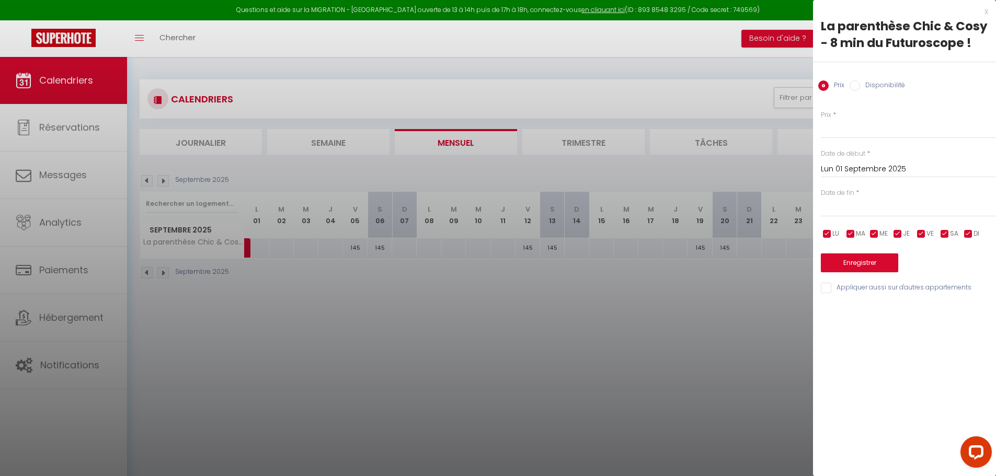
click at [878, 213] on input "text" at bounding box center [908, 209] width 175 height 14
click at [967, 225] on span ">" at bounding box center [965, 226] width 22 height 21
click at [947, 270] on span "5" at bounding box center [944, 268] width 22 height 21
type input "Ven 05 Septembre 2025"
click at [863, 132] on input "Prix" at bounding box center [908, 129] width 175 height 19
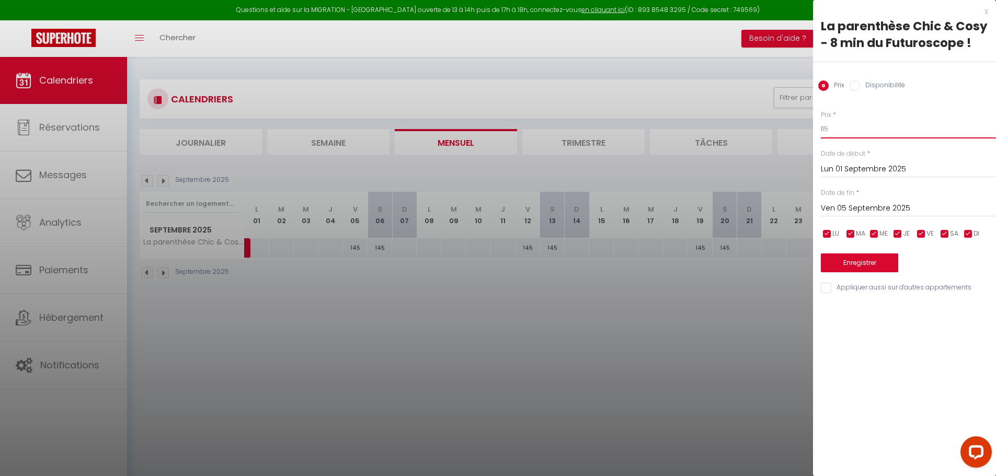
type input "115"
click at [860, 262] on button "Enregistrer" at bounding box center [859, 263] width 77 height 19
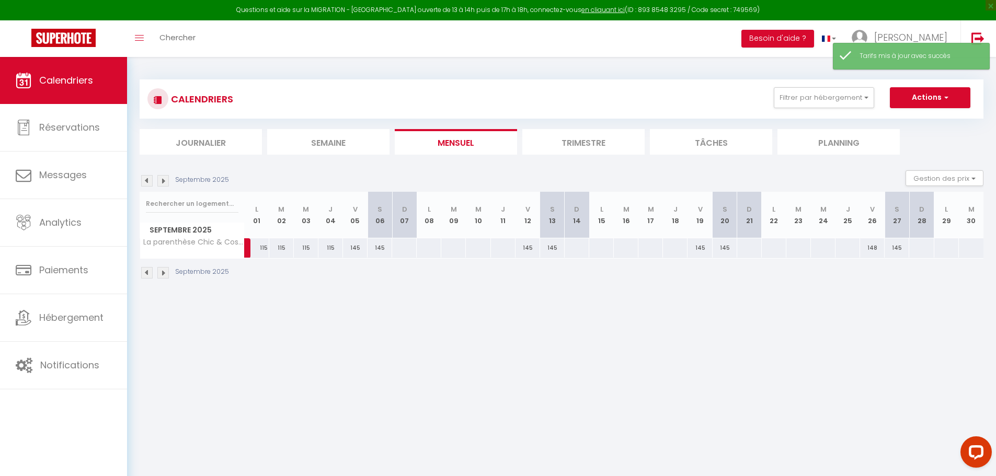
click at [407, 250] on div at bounding box center [404, 247] width 25 height 19
type input "Dim 07 Septembre 2025"
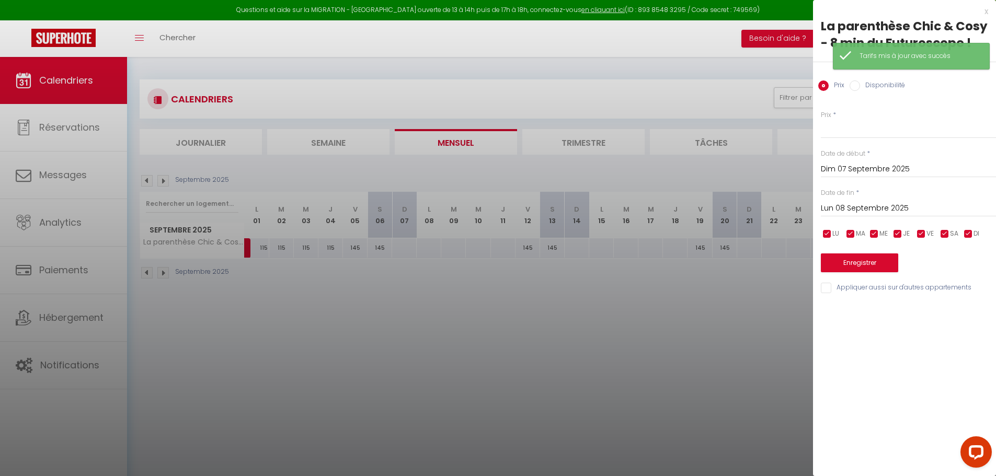
click at [898, 206] on input "Lun 08 Septembre 2025" at bounding box center [908, 209] width 175 height 14
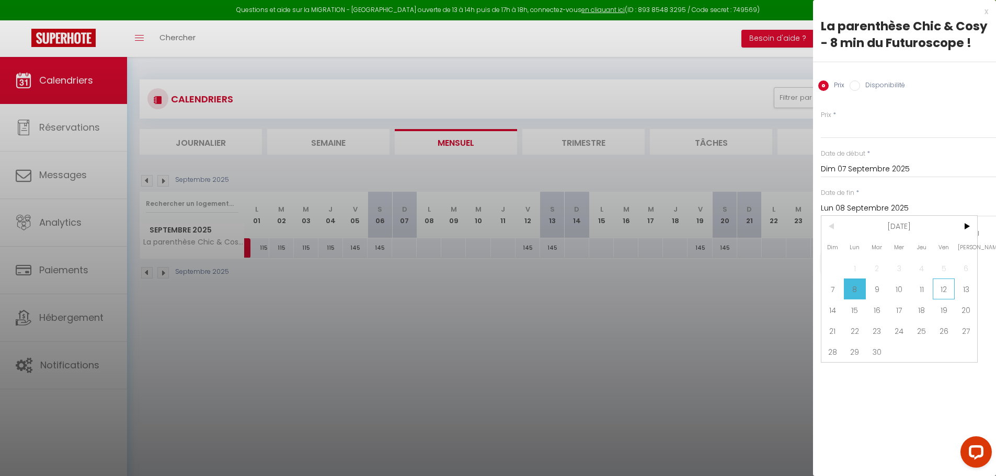
click at [943, 291] on span "12" at bounding box center [944, 289] width 22 height 21
type input "Ven 12 Septembre 2025"
click at [861, 140] on div "Prix * Statut * Disponible Indisponible Date de début * [DATE] < [DATE] > Dim L…" at bounding box center [904, 196] width 183 height 198
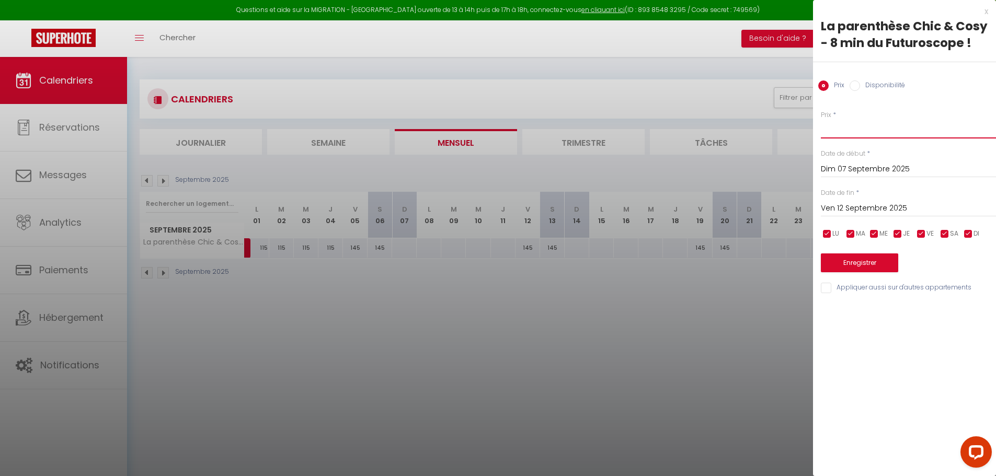
click at [868, 137] on input "Prix" at bounding box center [908, 129] width 175 height 19
type input "1"
type input "115"
click at [848, 262] on button "Enregistrer" at bounding box center [859, 263] width 77 height 19
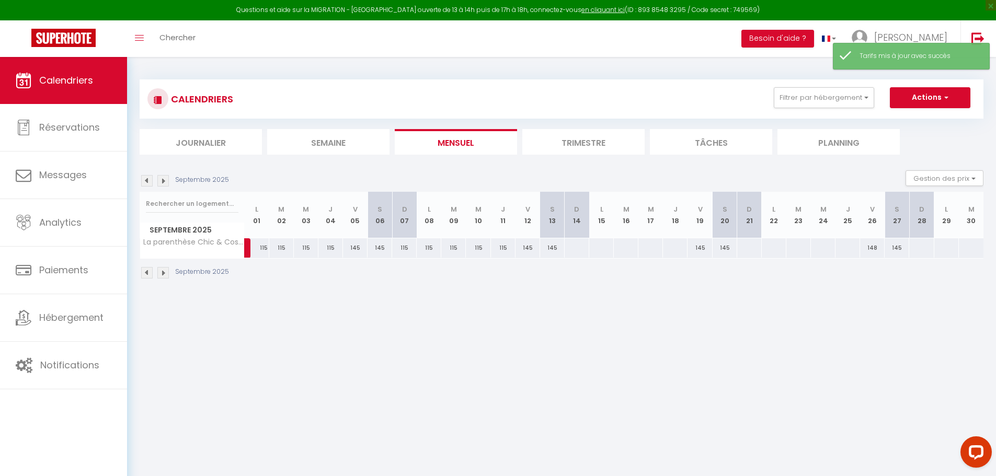
click at [576, 250] on div at bounding box center [576, 247] width 25 height 19
type input "Dim 14 Septembre 2025"
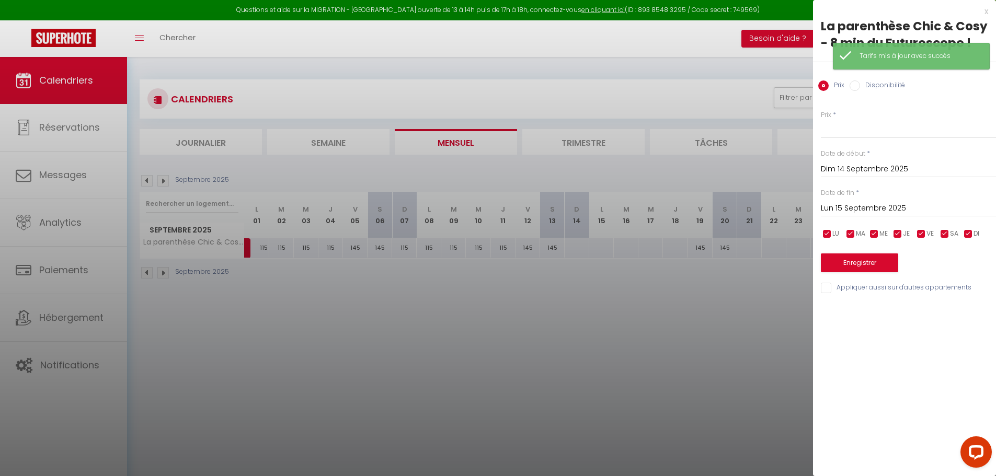
click at [888, 209] on input "Lun 15 Septembre 2025" at bounding box center [908, 209] width 175 height 14
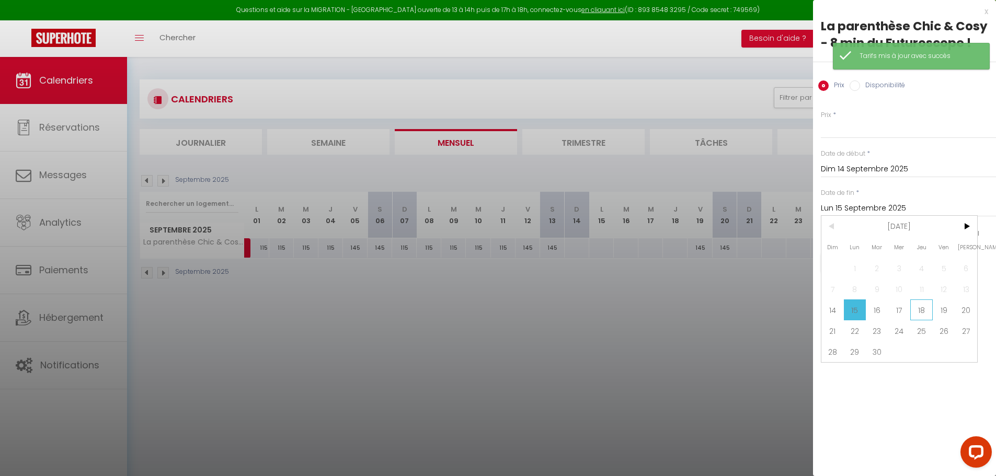
click at [924, 310] on span "18" at bounding box center [921, 310] width 22 height 21
type input "Jeu 18 Septembre 2025"
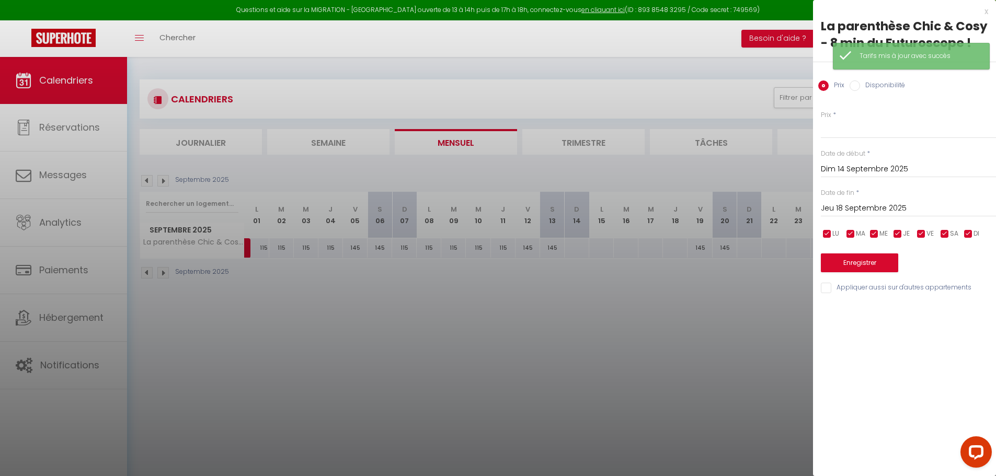
click at [847, 139] on div "Prix * Statut * Disponible Indisponible Date de début * [DATE] < [DATE] > Dim L…" at bounding box center [904, 196] width 183 height 198
click at [841, 132] on input "Prix" at bounding box center [908, 129] width 175 height 19
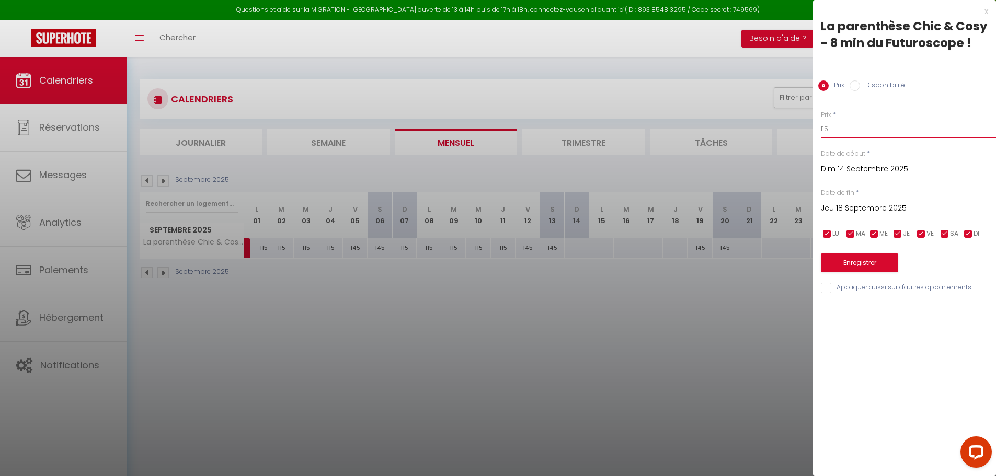
type input "115"
click at [844, 264] on button "Enregistrer" at bounding box center [859, 263] width 77 height 19
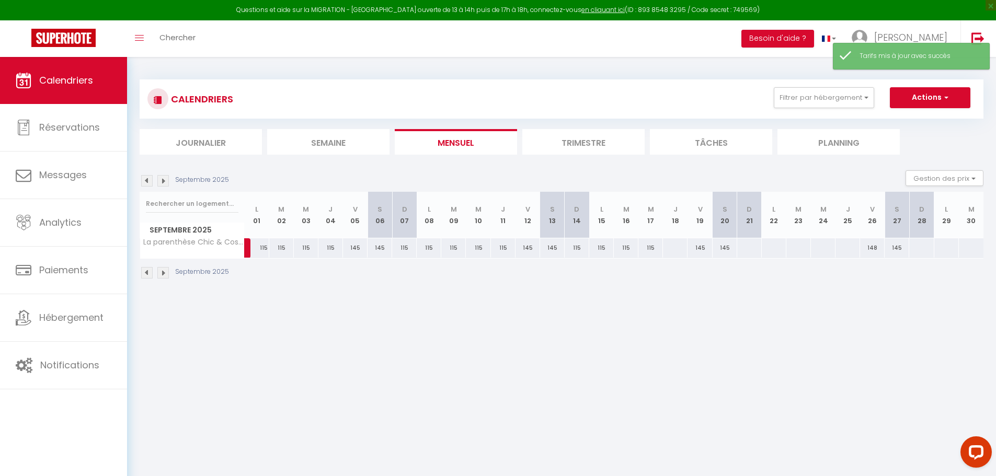
click at [685, 251] on div at bounding box center [674, 247] width 25 height 19
type input "Jeu 18 Septembre 2025"
type input "Ven 19 Septembre 2025"
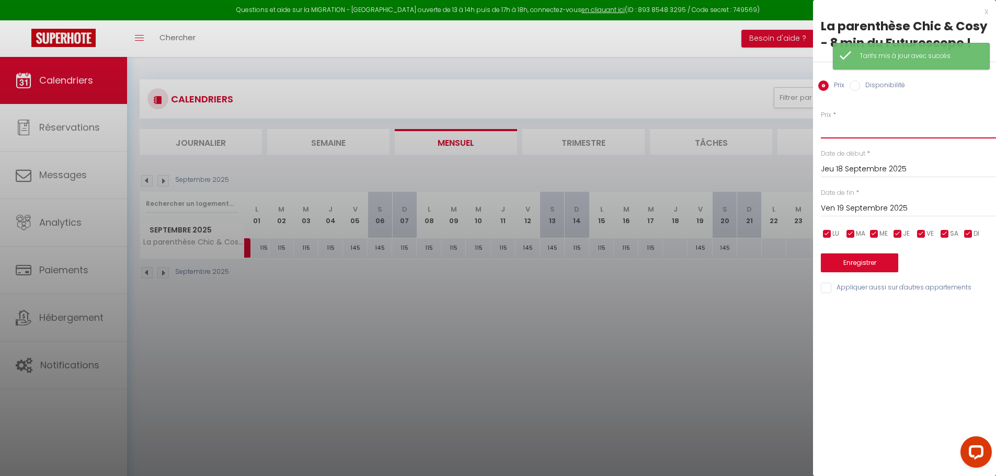
click at [841, 130] on input "Prix" at bounding box center [908, 129] width 175 height 19
type input "115"
click at [834, 267] on button "Enregistrer" at bounding box center [859, 263] width 77 height 19
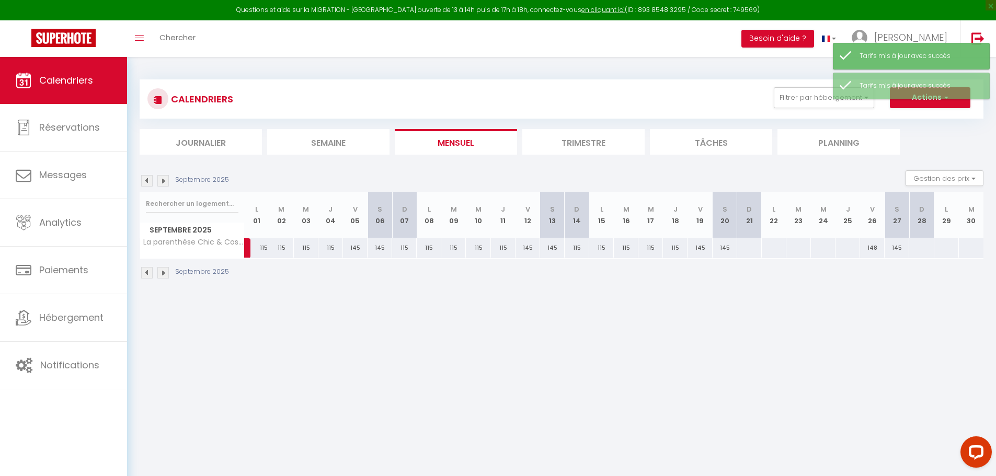
click at [746, 249] on div at bounding box center [749, 247] width 25 height 19
type input "Dim 21 Septembre 2025"
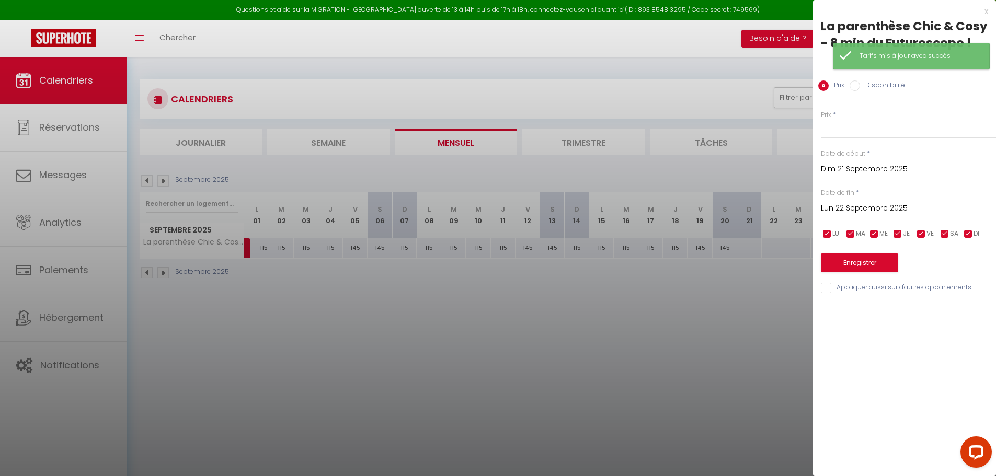
click at [888, 215] on div "[DATE] < [DATE] > Dim Lun Mar Mer Jeu Ven Sam 1 2 3 4 5 6 7 8 9 10 11 12 13 14 …" at bounding box center [908, 207] width 175 height 19
click at [881, 211] on input "Lun 22 Septembre 2025" at bounding box center [908, 209] width 175 height 14
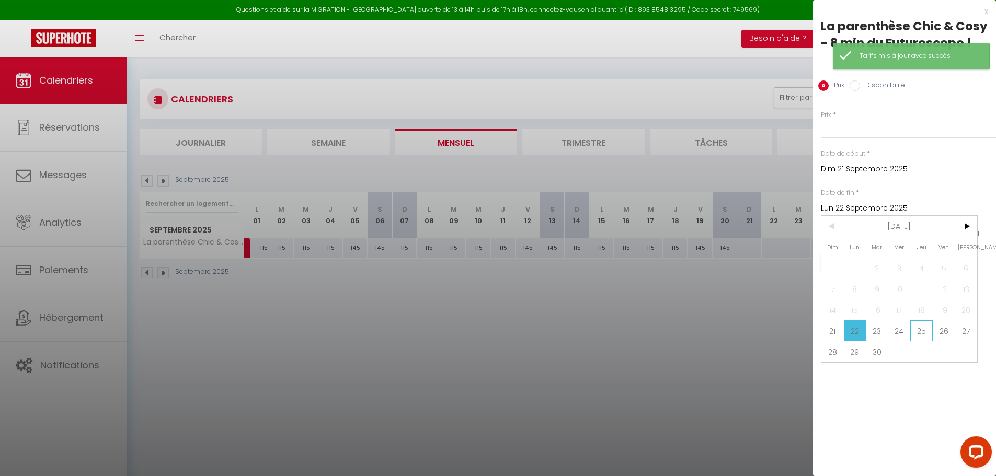
click at [928, 335] on span "25" at bounding box center [921, 330] width 22 height 21
type input "Jeu 25 Septembre 2025"
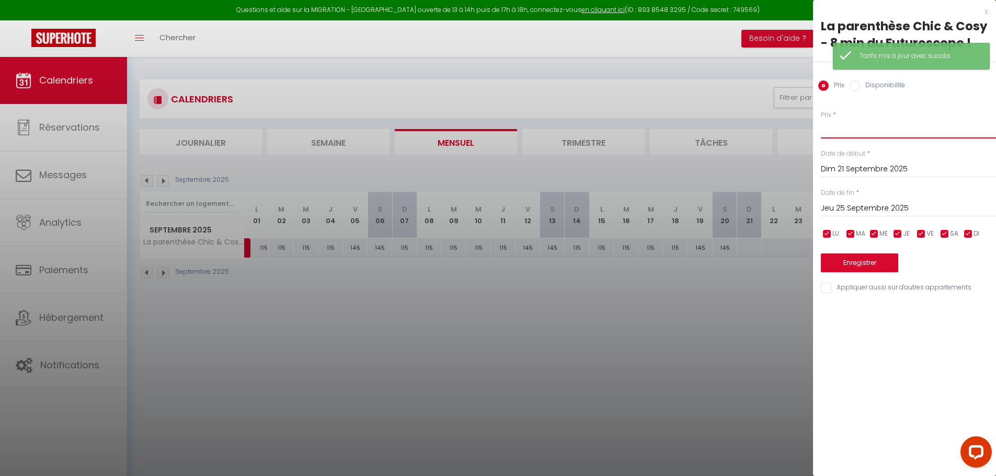
click at [841, 133] on input "Prix" at bounding box center [908, 129] width 175 height 19
type input "115"
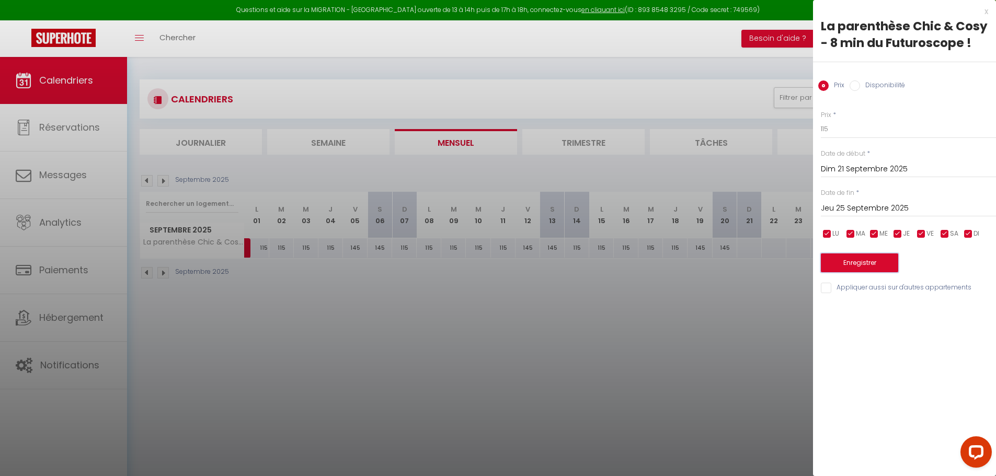
click at [842, 258] on button "Enregistrer" at bounding box center [859, 263] width 77 height 19
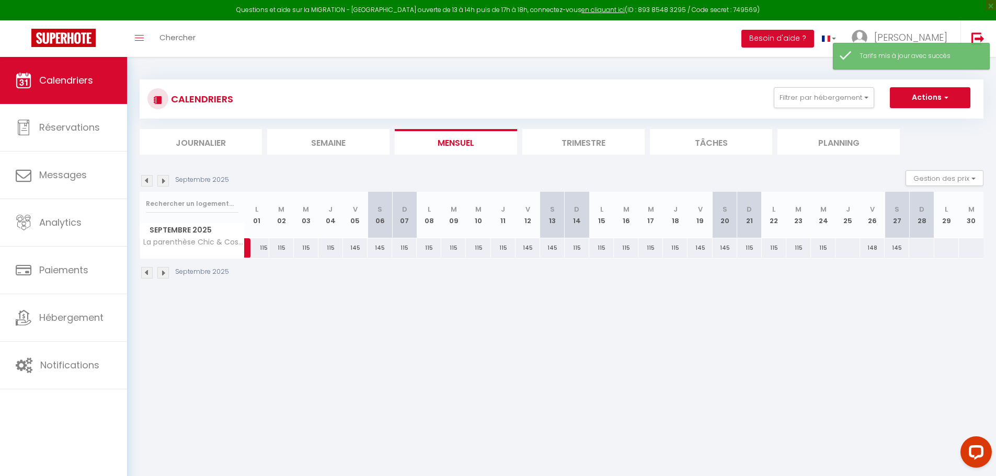
click at [837, 251] on div at bounding box center [847, 247] width 25 height 19
type input "Jeu 25 Septembre 2025"
type input "Ven 26 Septembre 2025"
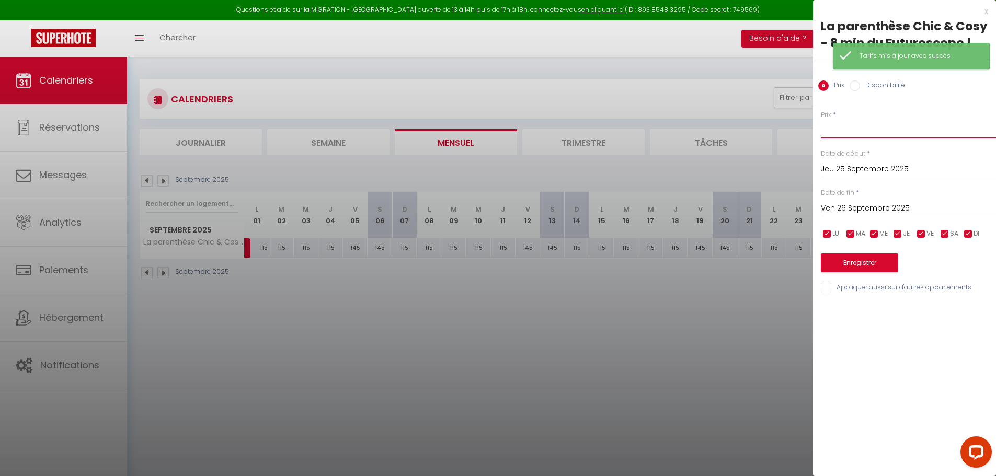
click at [849, 129] on input "Prix" at bounding box center [908, 129] width 175 height 19
type input "115"
click at [838, 256] on button "Enregistrer" at bounding box center [859, 263] width 77 height 19
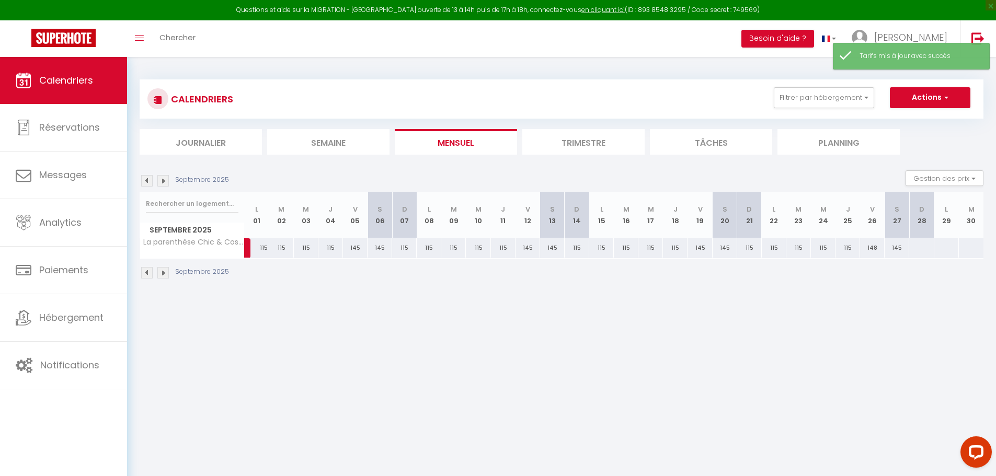
click at [164, 185] on img at bounding box center [162, 180] width 11 height 11
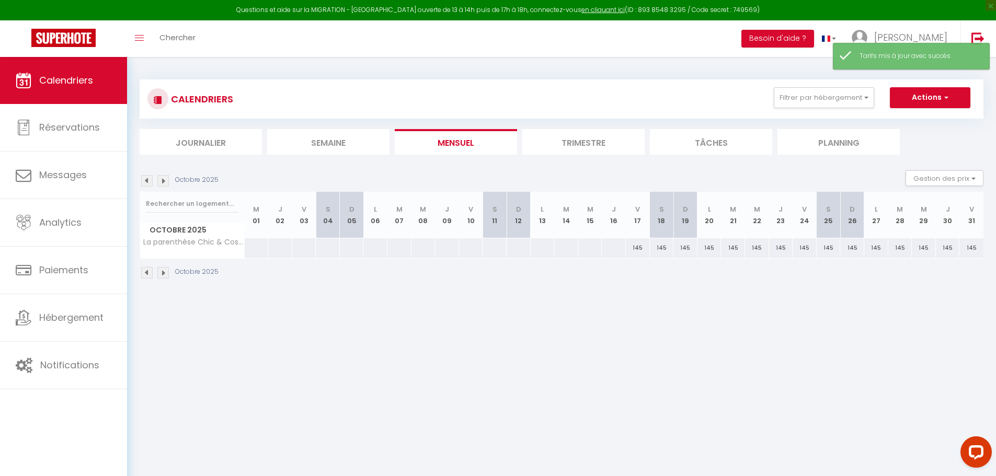
click at [255, 255] on div at bounding box center [256, 247] width 25 height 19
type input "Mer 01 Octobre 2025"
type input "Jeu 02 Octobre 2025"
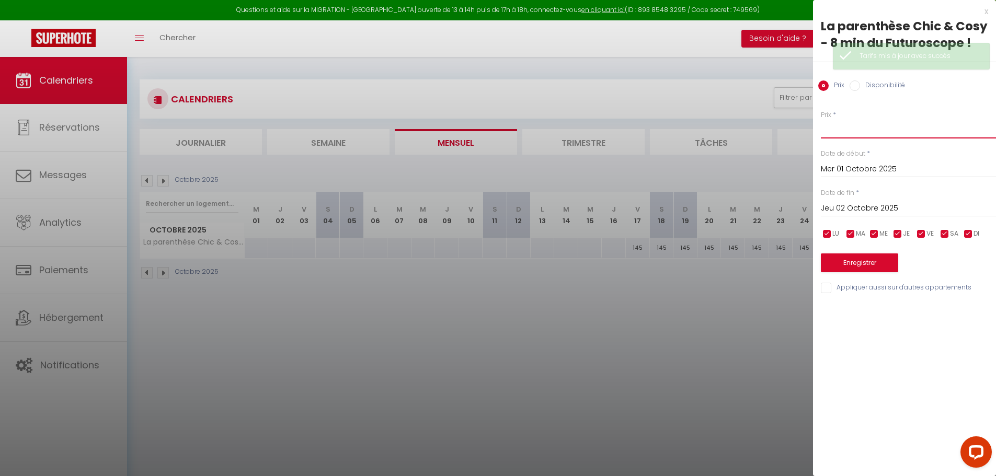
click at [872, 134] on input "Prix" at bounding box center [908, 129] width 175 height 19
type input "115"
click at [846, 203] on input "Jeu 02 Octobre 2025" at bounding box center [908, 209] width 175 height 14
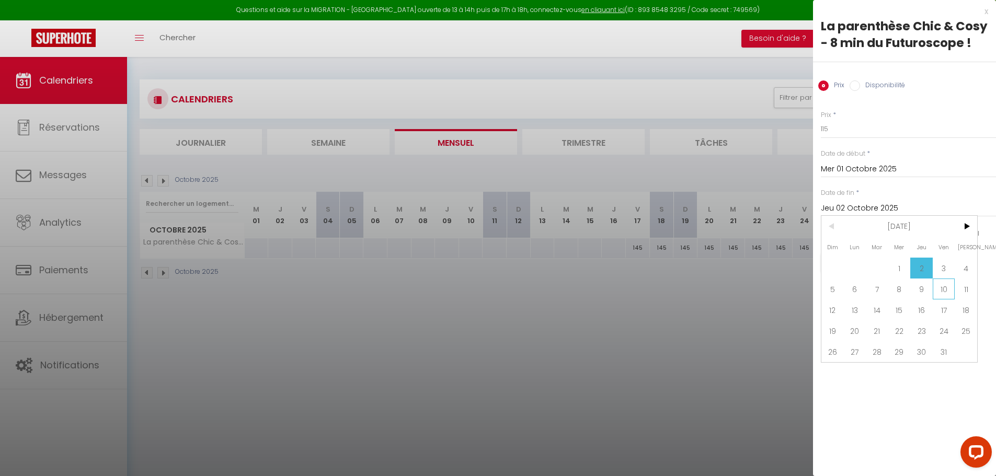
click at [937, 291] on span "10" at bounding box center [944, 289] width 22 height 21
type input "Ven 10 Octobre 2025"
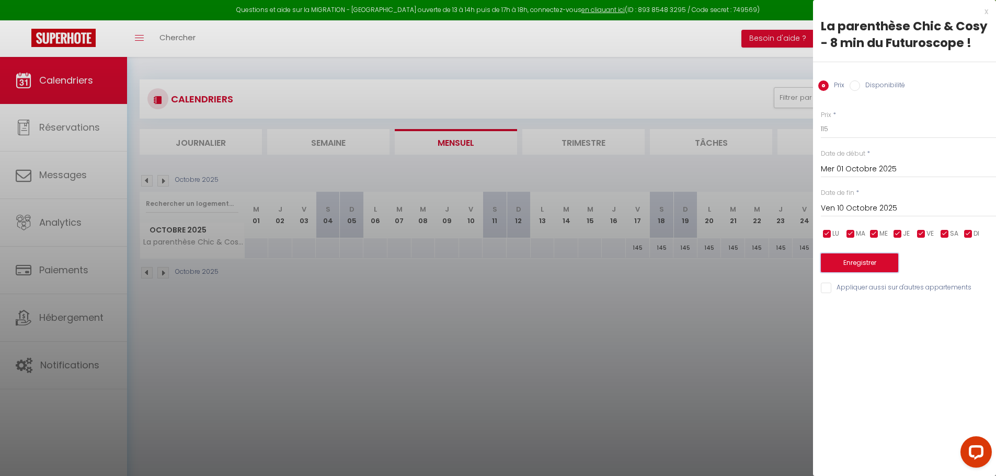
click at [844, 260] on button "Enregistrer" at bounding box center [859, 263] width 77 height 19
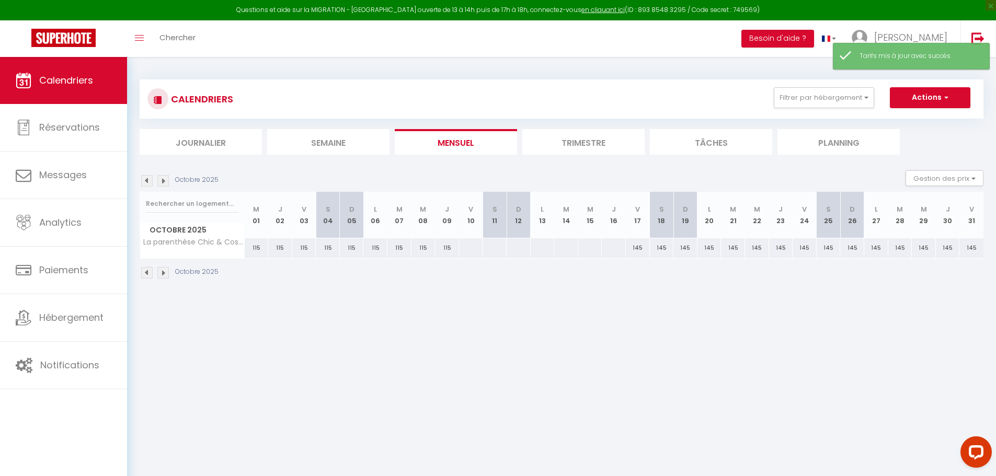
click at [310, 250] on div "115" at bounding box center [304, 247] width 24 height 19
type input "115"
type input "Ven 03 Octobre 2025"
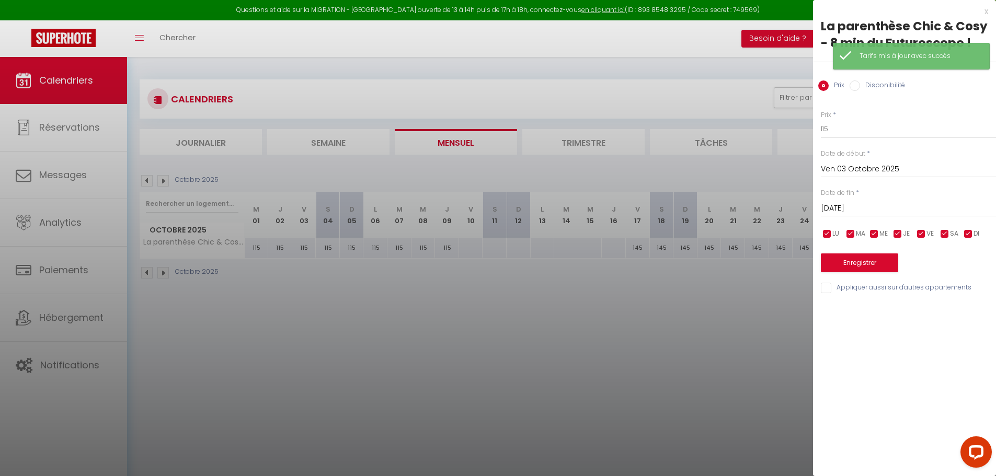
click at [896, 210] on input "[DATE]" at bounding box center [908, 209] width 175 height 14
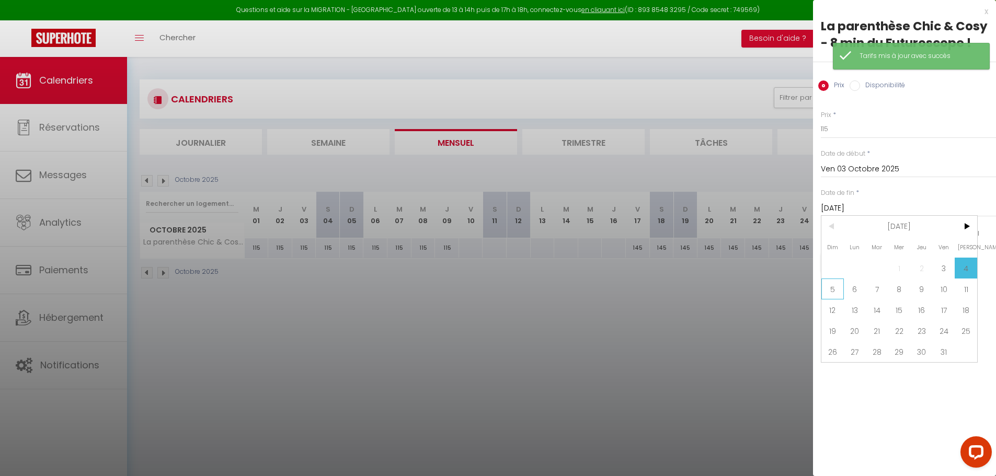
click at [830, 293] on span "5" at bounding box center [832, 289] width 22 height 21
type input "Dim 05 Octobre 2025"
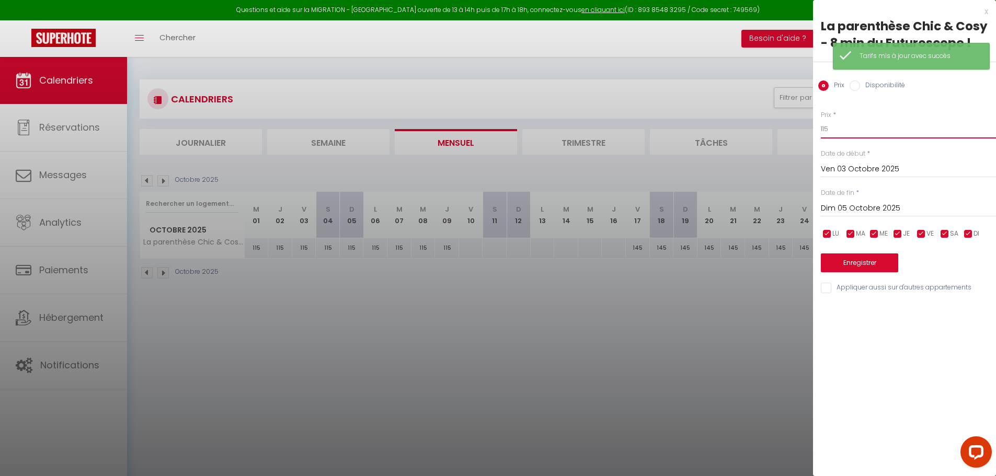
drag, startPoint x: 841, startPoint y: 123, endPoint x: 794, endPoint y: 126, distance: 46.6
click at [794, 126] on body "Questions et aide sur la MIGRATION - [GEOGRAPHIC_DATA] ouverte de 13 à 14h puis…" at bounding box center [498, 295] width 996 height 476
type input "135"
click at [845, 258] on button "Enregistrer" at bounding box center [859, 263] width 77 height 19
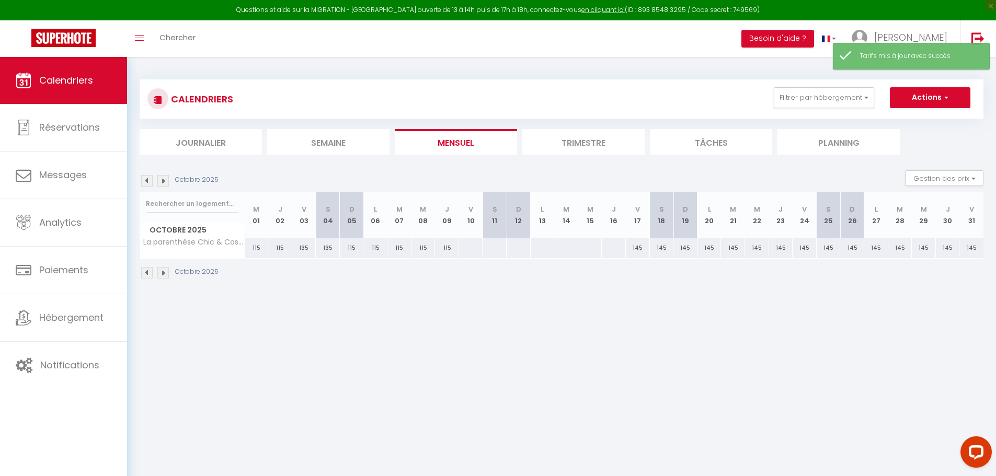
click at [467, 246] on div at bounding box center [470, 247] width 25 height 19
type input "Ven 10 Octobre 2025"
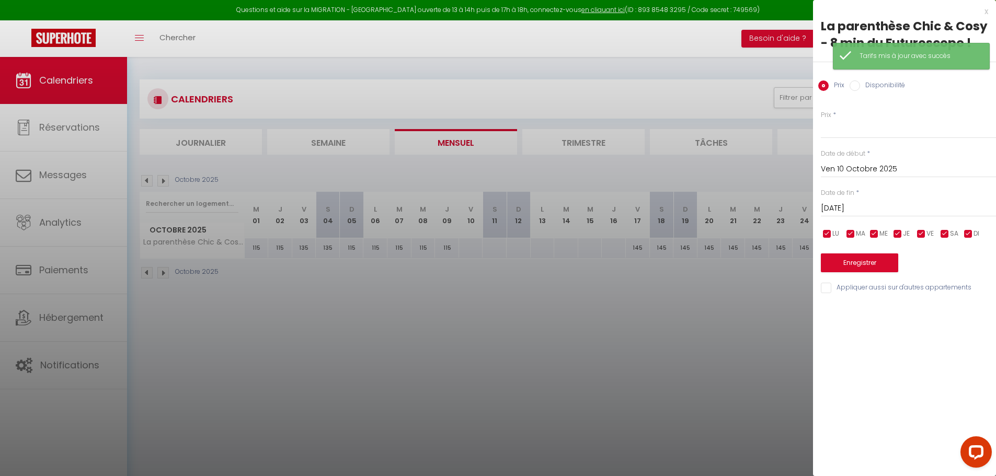
click at [895, 212] on input "[DATE]" at bounding box center [908, 209] width 175 height 14
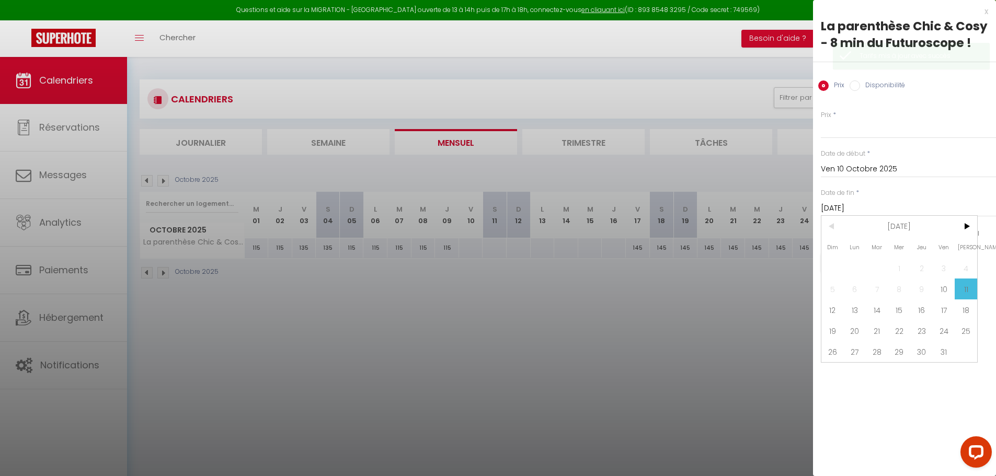
click at [840, 311] on span "12" at bounding box center [832, 310] width 22 height 21
type input "Dim 12 Octobre 2025"
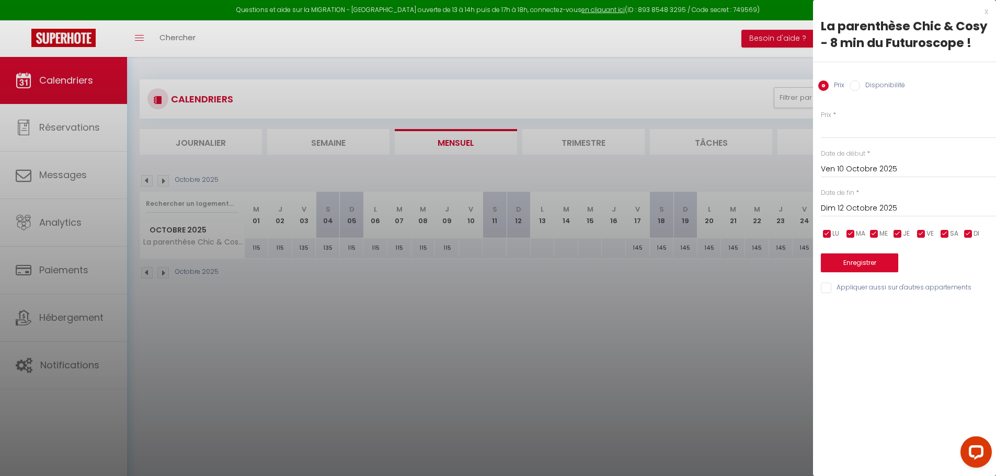
click at [858, 140] on div "Prix * Statut * Disponible Indisponible Date de début * [DATE] < [DATE] > Dim L…" at bounding box center [904, 196] width 183 height 198
click at [861, 135] on input "Prix" at bounding box center [908, 129] width 175 height 19
type input "135"
click at [852, 256] on button "Enregistrer" at bounding box center [859, 263] width 77 height 19
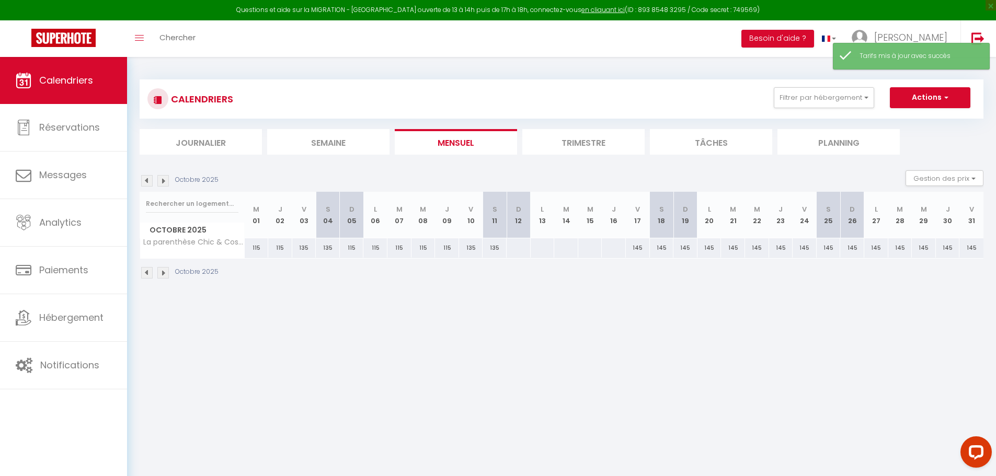
click at [514, 250] on div at bounding box center [518, 247] width 25 height 19
type input "Dim 12 Octobre 2025"
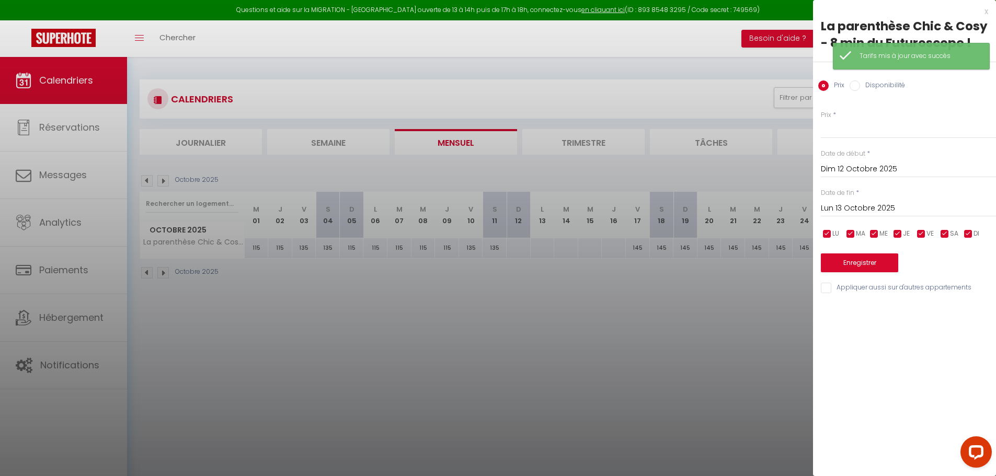
click at [901, 214] on input "Lun 13 Octobre 2025" at bounding box center [908, 209] width 175 height 14
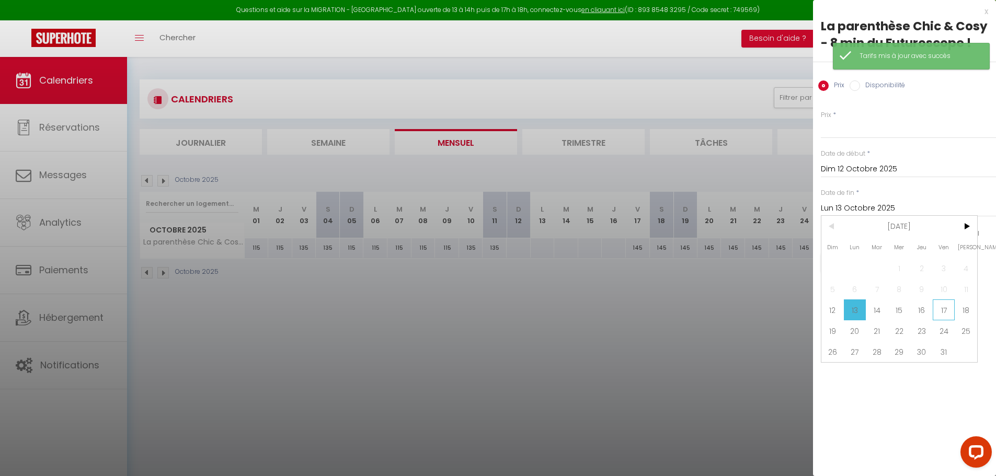
click at [938, 313] on span "17" at bounding box center [944, 310] width 22 height 21
type input "Ven 17 Octobre 2025"
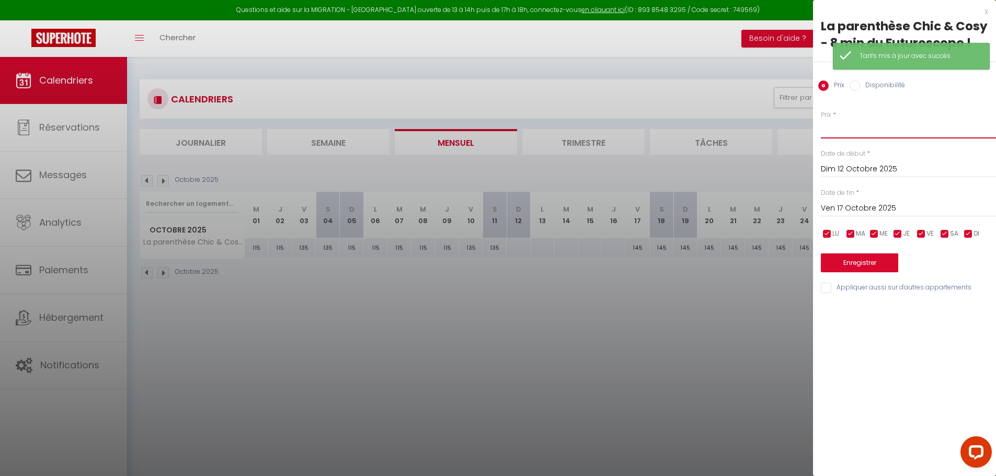
click at [860, 134] on input "Prix" at bounding box center [908, 129] width 175 height 19
type input "115"
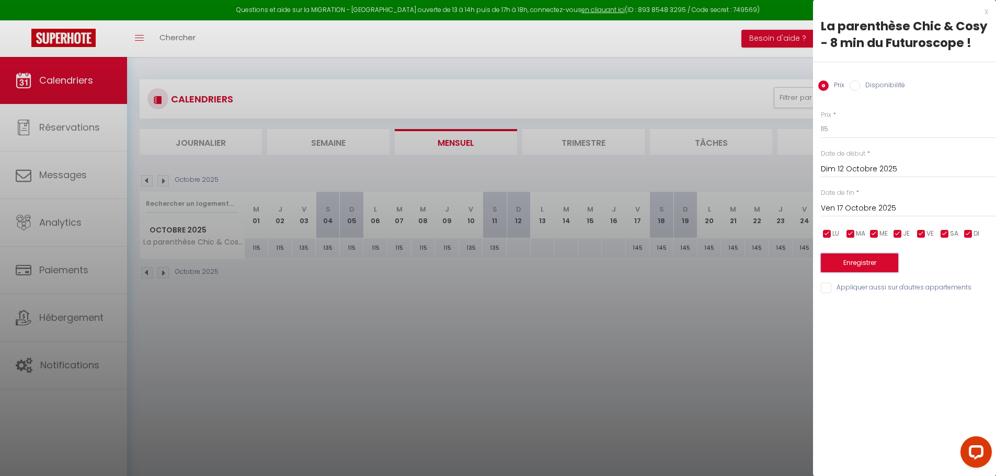
click at [853, 264] on button "Enregistrer" at bounding box center [859, 263] width 77 height 19
